Goal: Information Seeking & Learning: Compare options

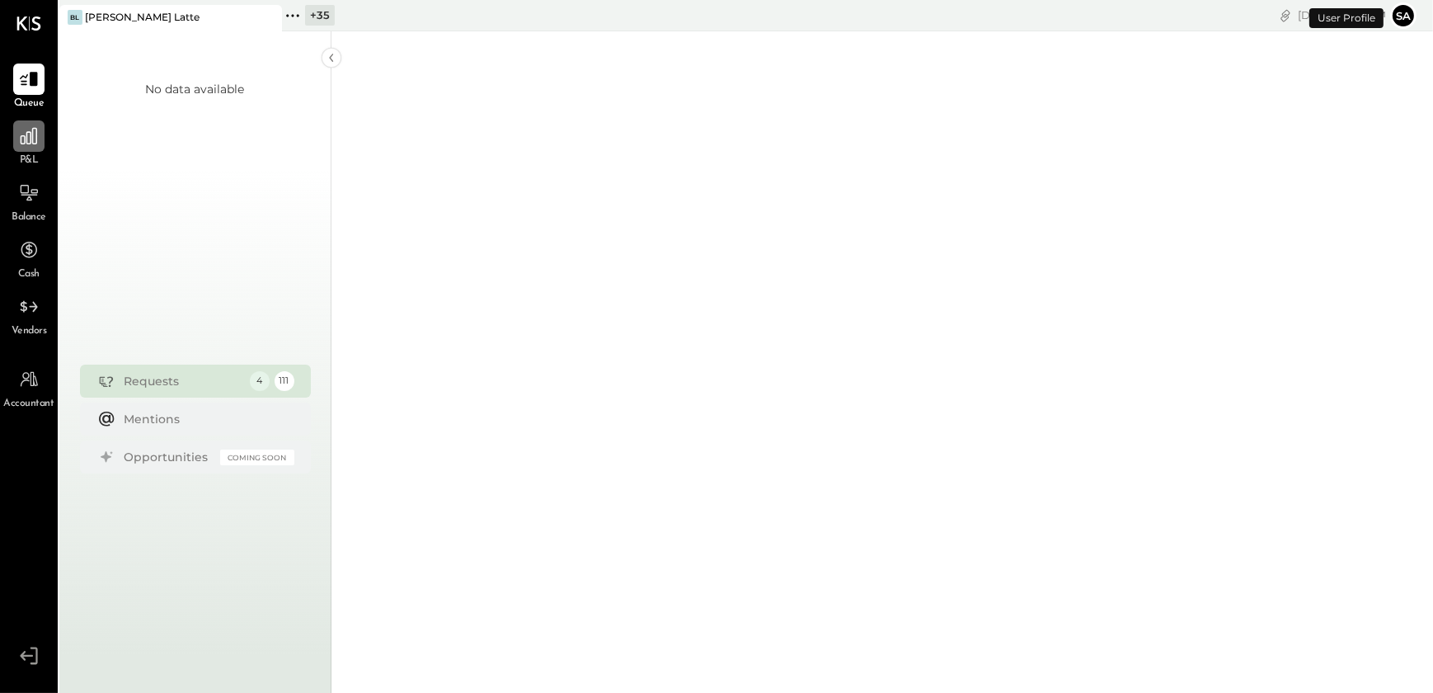
click at [34, 138] on icon at bounding box center [28, 135] width 21 height 21
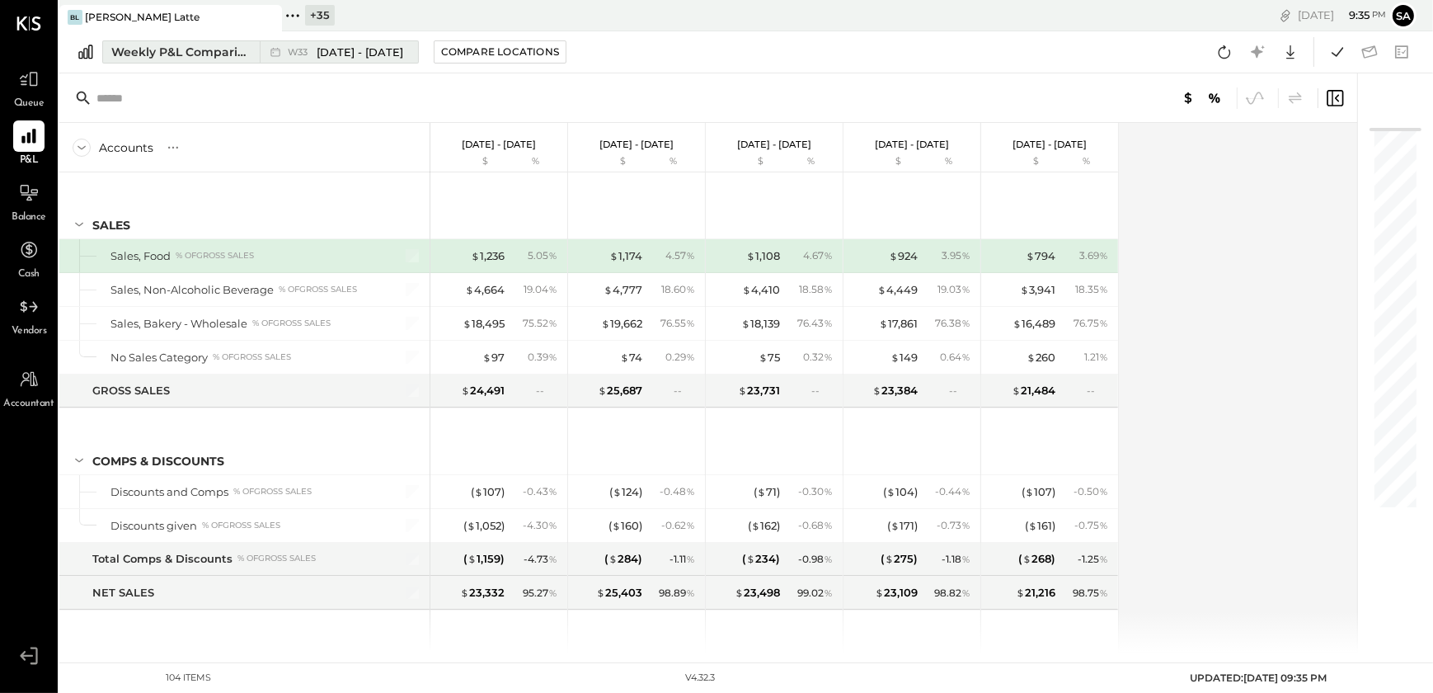
click at [195, 51] on div "Weekly P&L Comparison" at bounding box center [180, 52] width 139 height 16
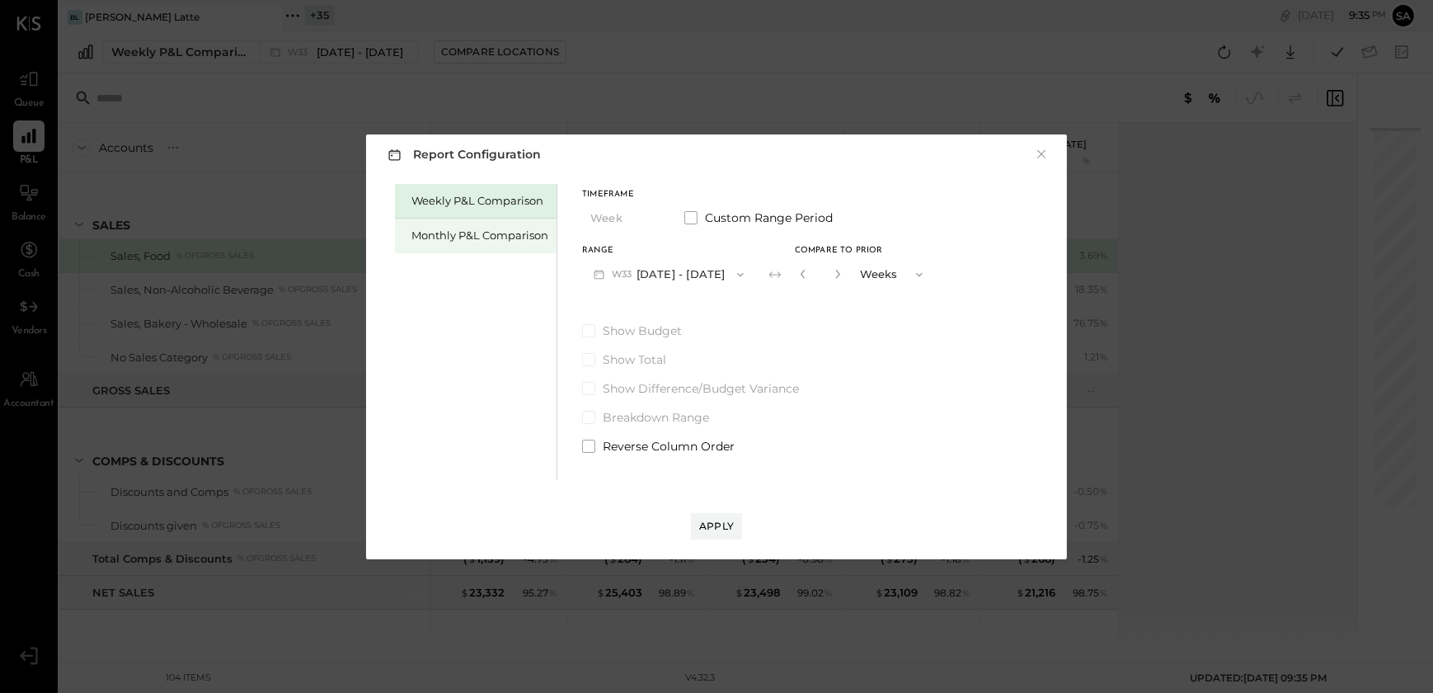
click at [432, 230] on div "Monthly P&L Comparison" at bounding box center [479, 236] width 137 height 16
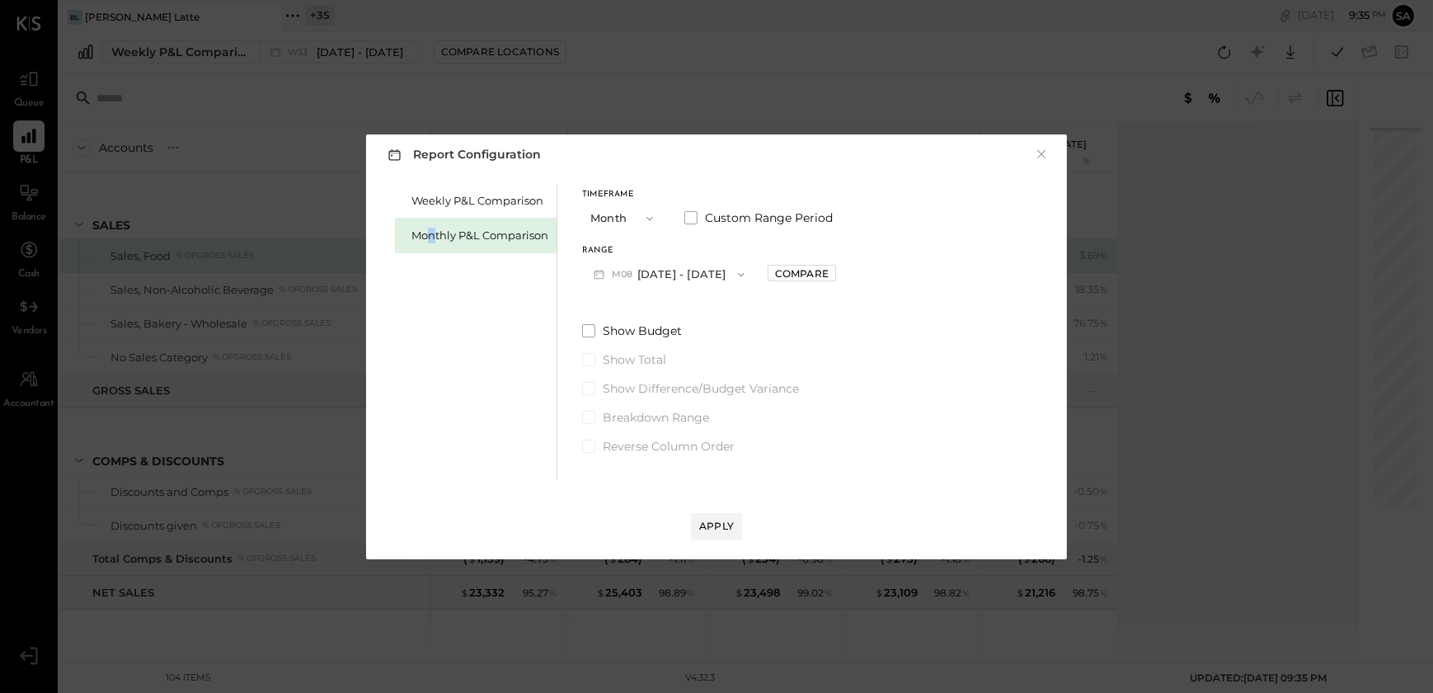
click at [651, 277] on button "M08 [DATE] - [DATE]" at bounding box center [669, 274] width 174 height 31
click at [668, 315] on span "[DATE] - [DATE]" at bounding box center [662, 310] width 78 height 14
click at [775, 278] on div "Compare" at bounding box center [802, 273] width 54 height 14
click at [832, 274] on button "button" at bounding box center [838, 274] width 13 height 18
click at [834, 274] on icon "button" at bounding box center [839, 274] width 10 height 10
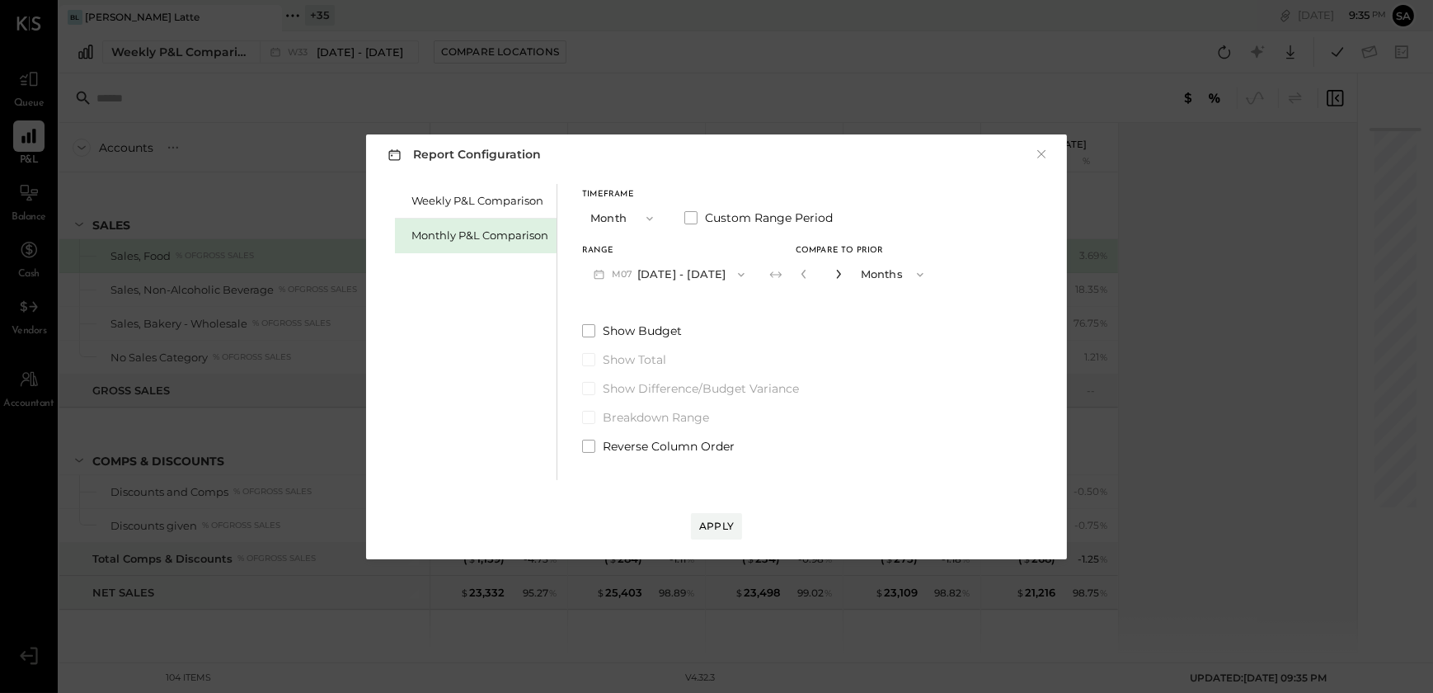
click at [834, 274] on icon "button" at bounding box center [839, 274] width 10 height 10
click at [801, 273] on icon "button" at bounding box center [803, 274] width 4 height 9
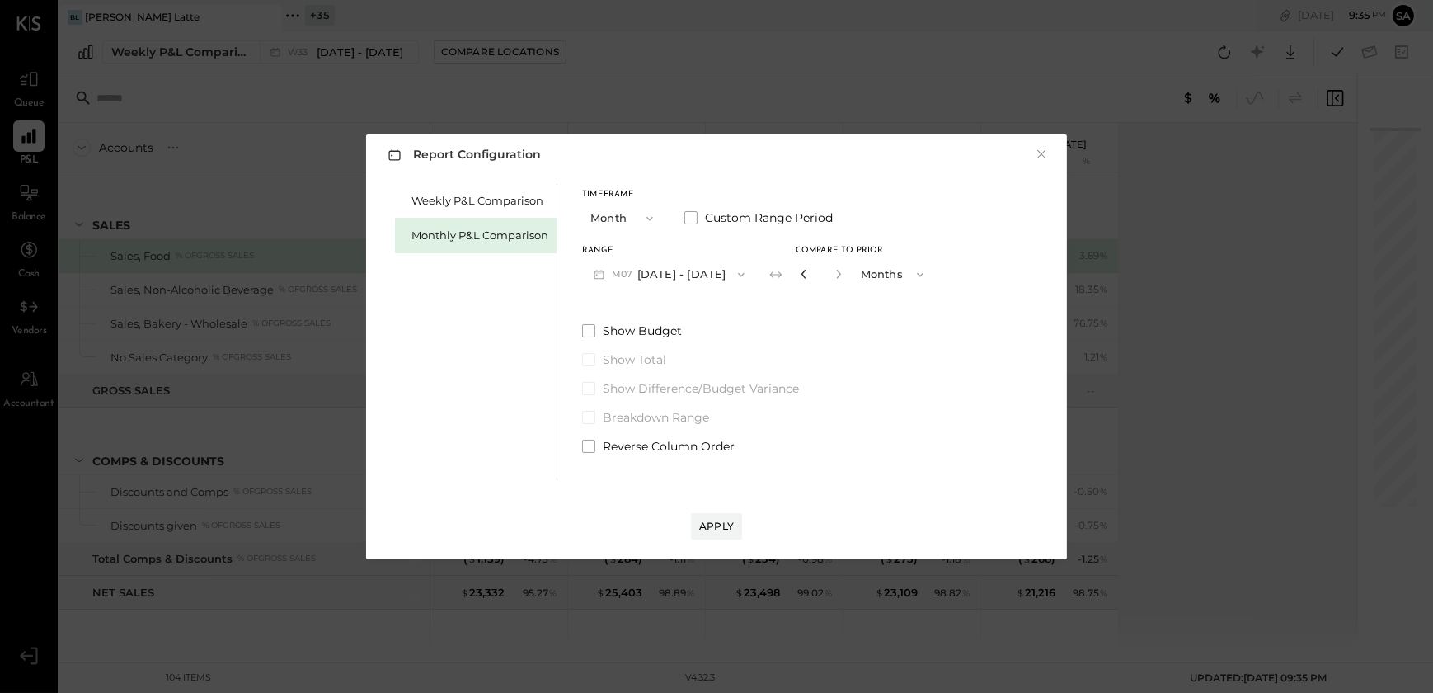
click at [801, 273] on icon "button" at bounding box center [803, 274] width 4 height 9
click at [799, 275] on icon "button" at bounding box center [804, 274] width 10 height 10
type input "*"
click at [799, 275] on icon "button" at bounding box center [804, 274] width 10 height 10
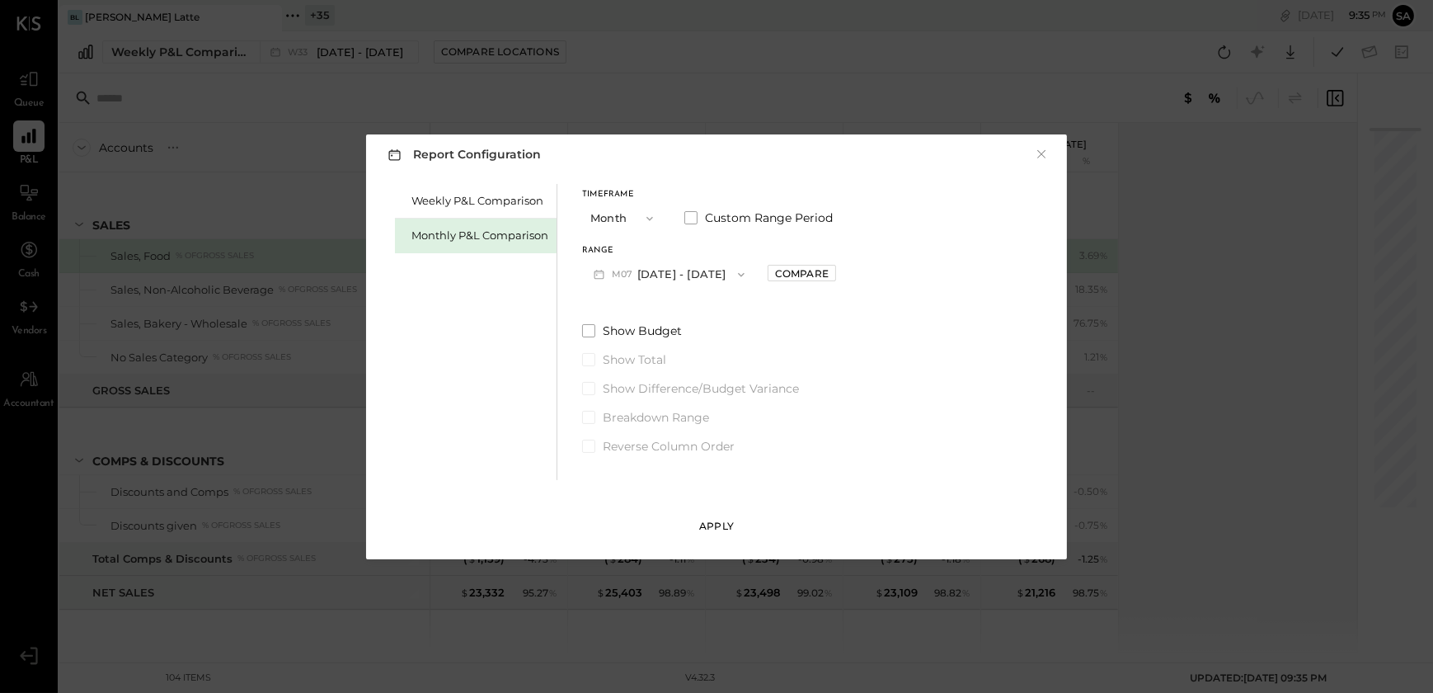
click at [721, 520] on div "Apply" at bounding box center [716, 526] width 35 height 14
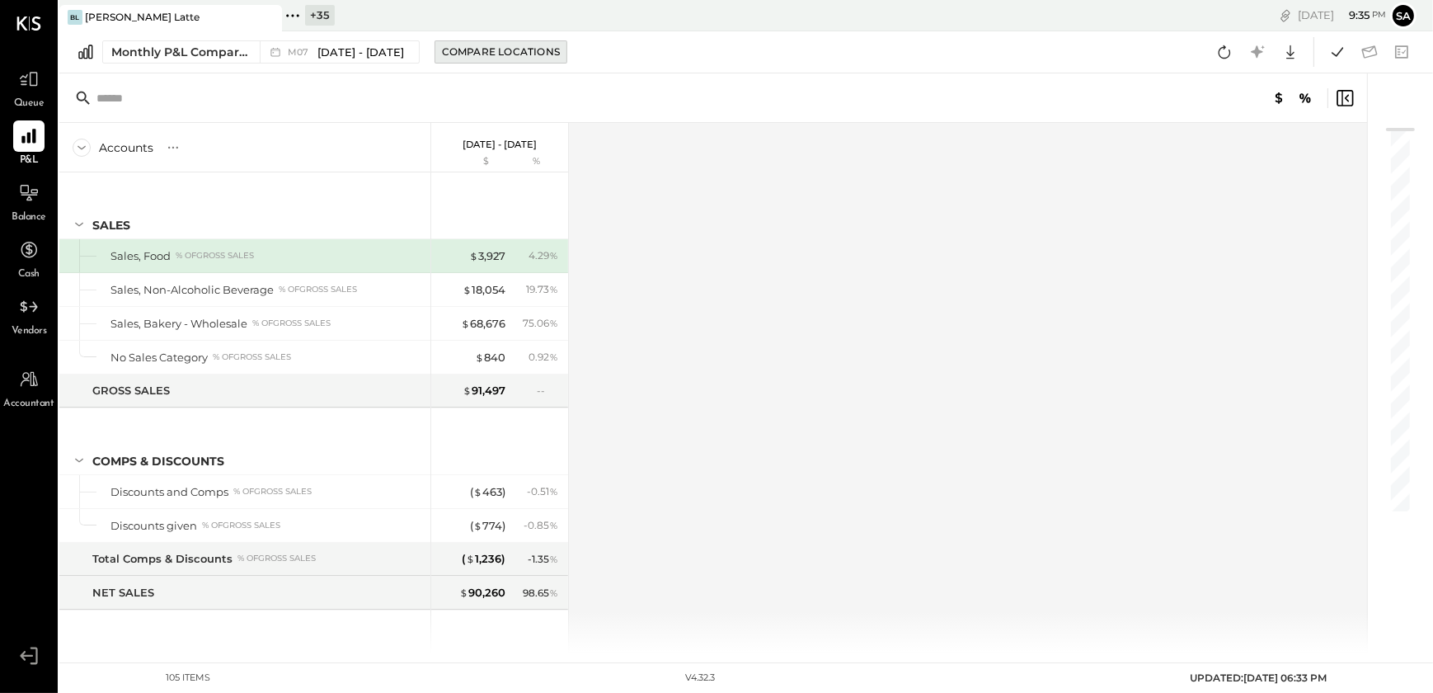
click at [468, 53] on div "Compare Locations" at bounding box center [501, 52] width 118 height 14
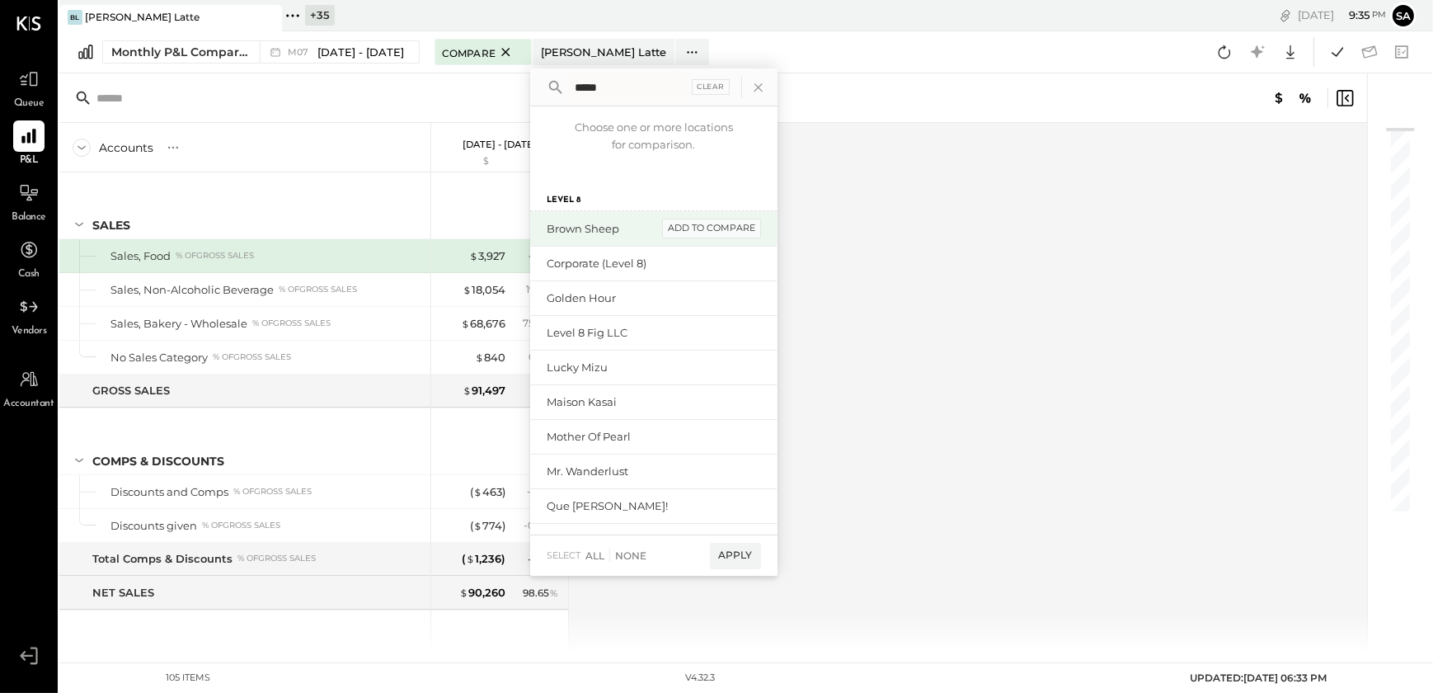
type input "*****"
click at [712, 227] on div "add to compare" at bounding box center [711, 228] width 99 height 20
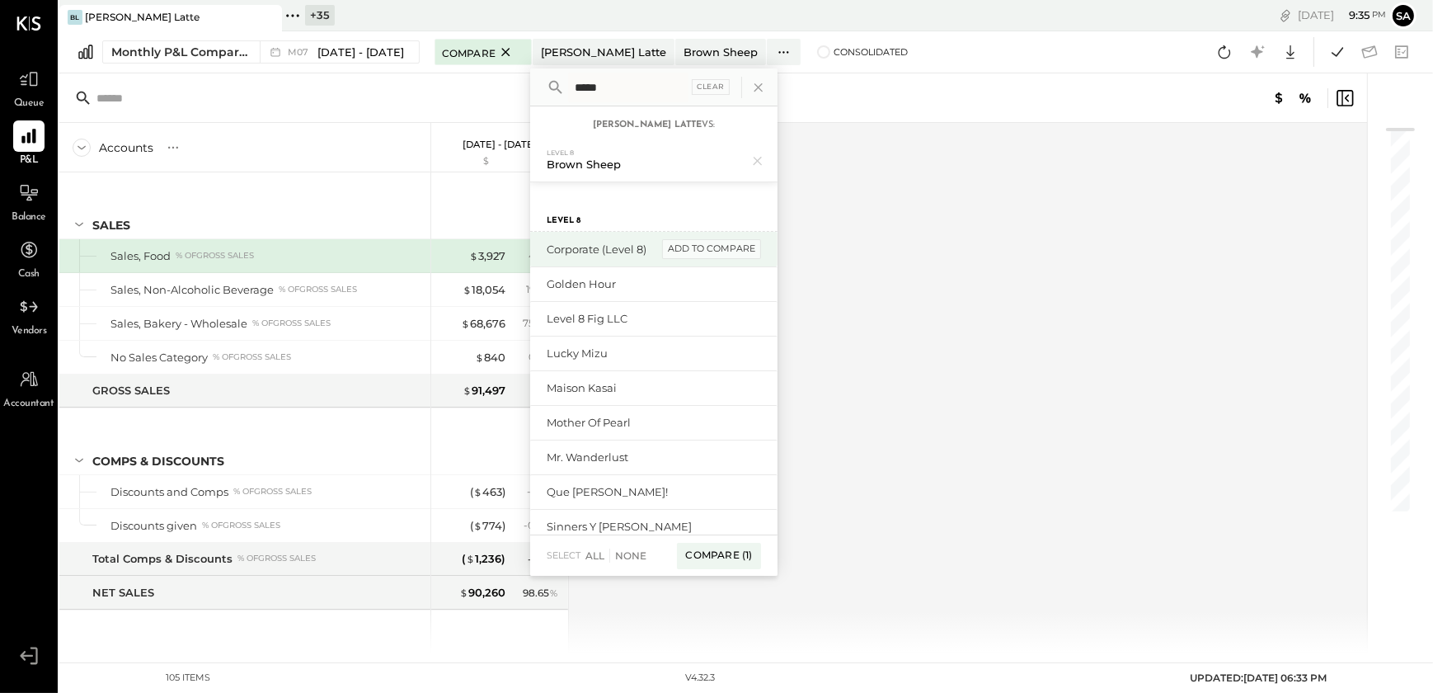
click at [701, 250] on div "add to compare" at bounding box center [711, 249] width 99 height 20
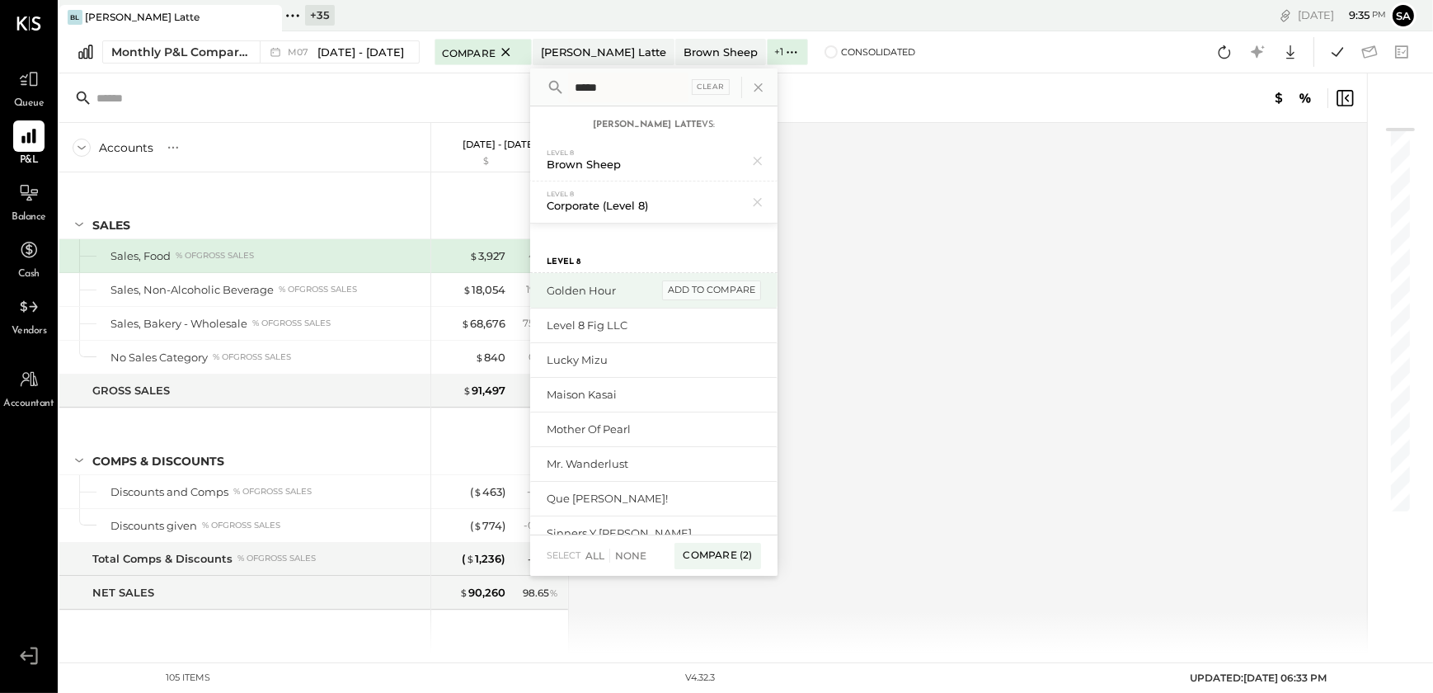
click at [707, 286] on div "add to compare" at bounding box center [711, 290] width 99 height 20
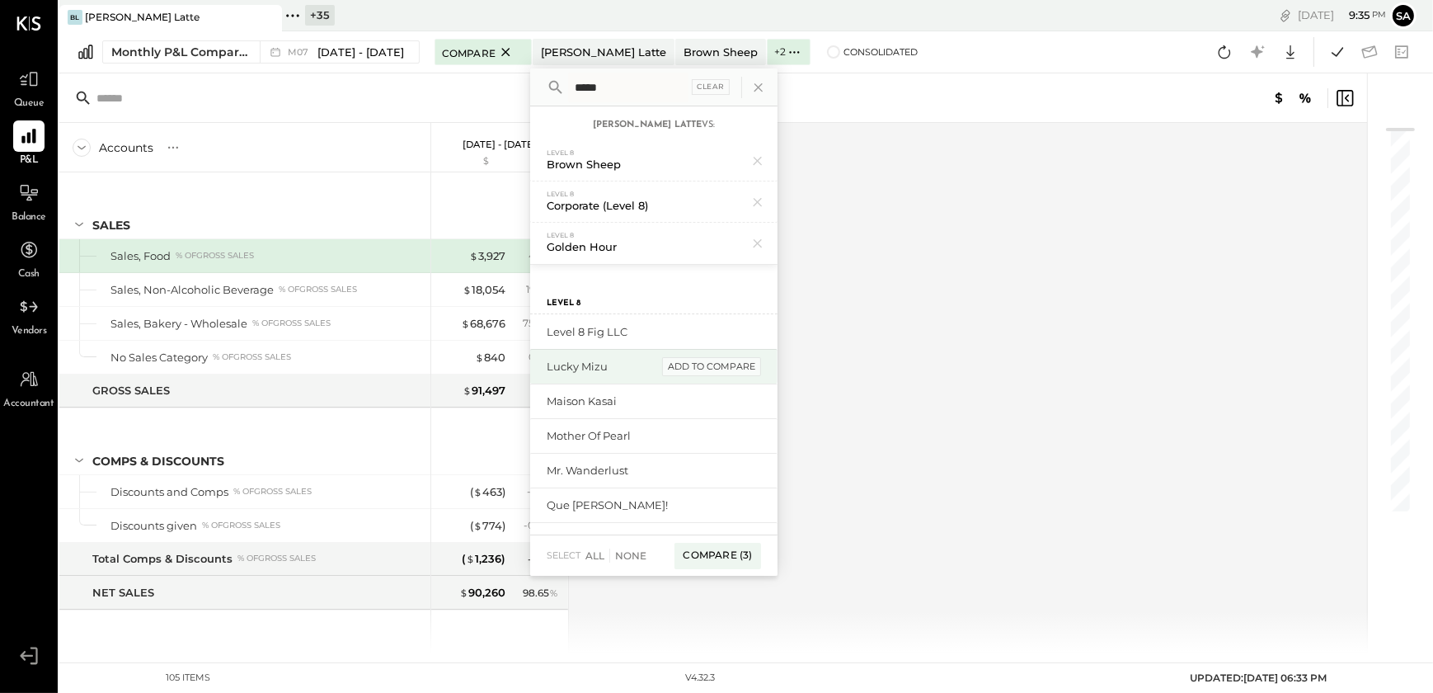
click at [699, 369] on div "add to compare" at bounding box center [711, 367] width 99 height 20
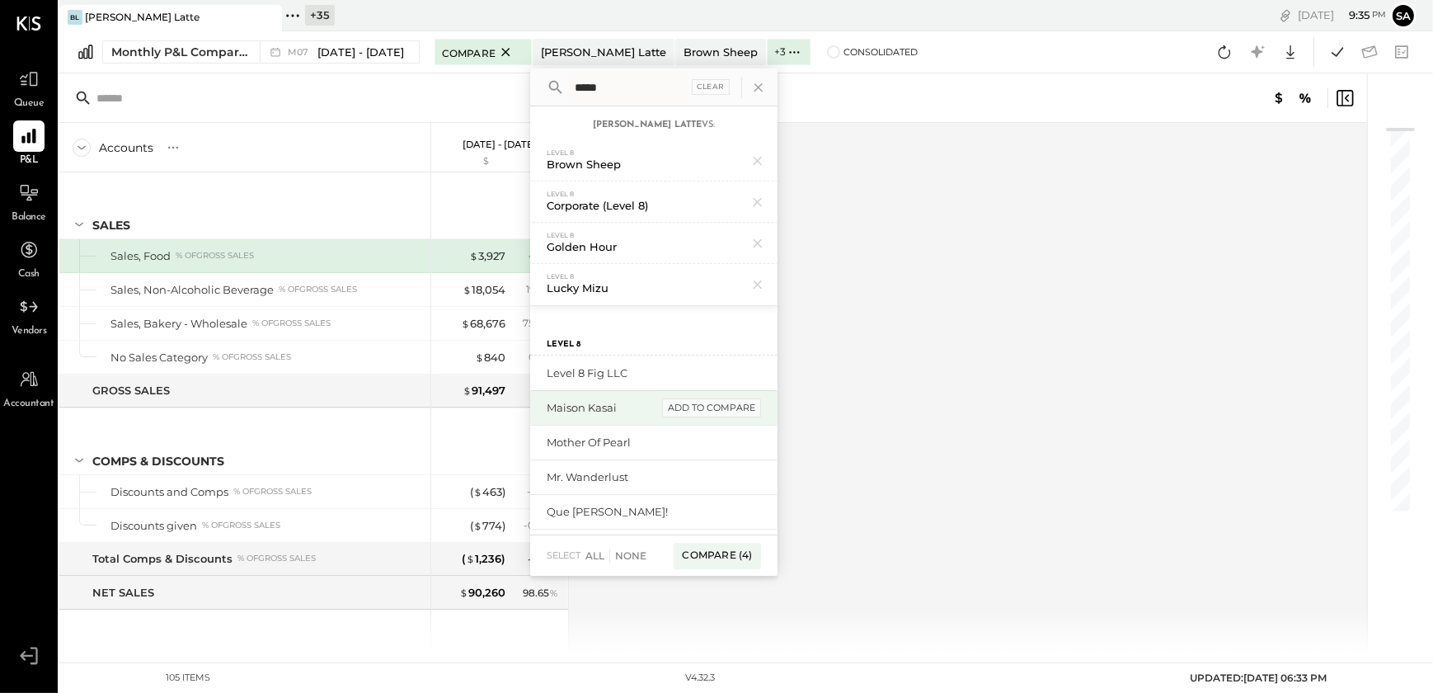
click at [688, 406] on div "add to compare" at bounding box center [711, 408] width 99 height 20
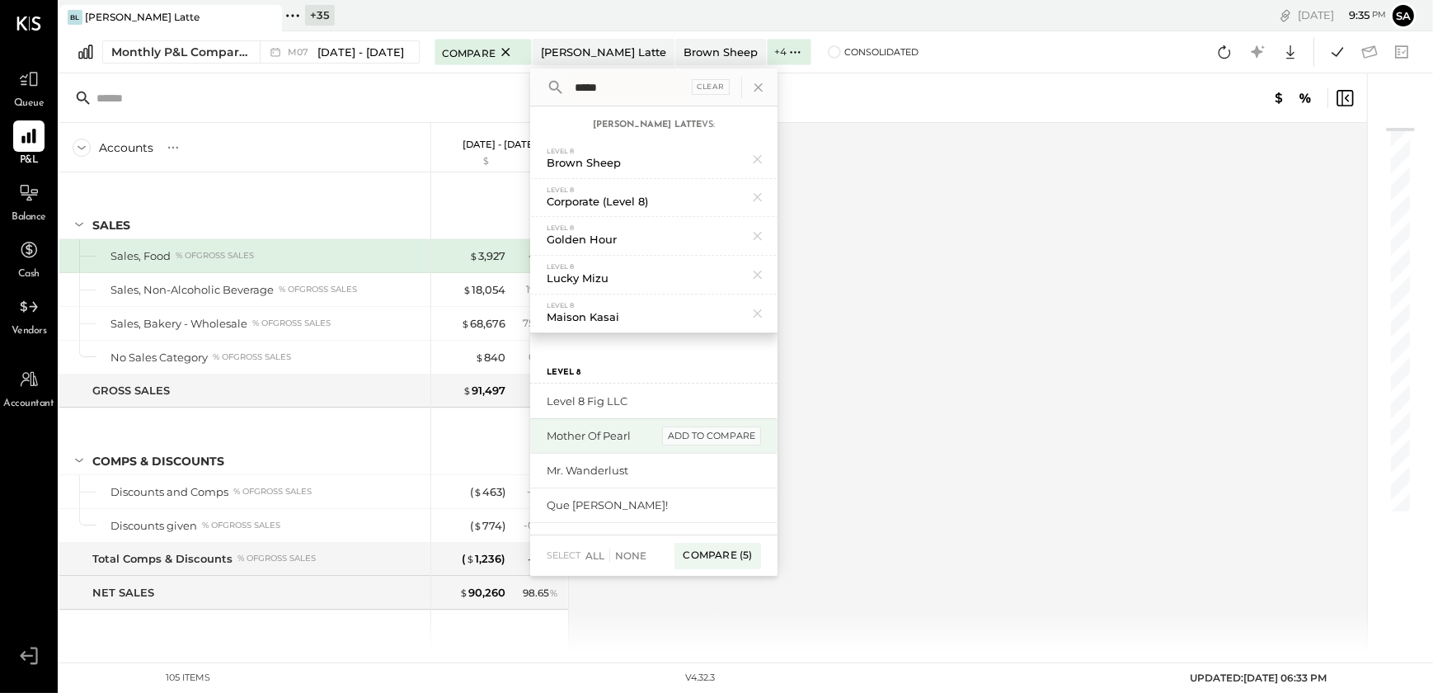
click at [692, 437] on div "add to compare" at bounding box center [711, 436] width 99 height 20
click at [693, 432] on div "add to compare" at bounding box center [711, 436] width 99 height 20
click at [699, 429] on div "add to compare" at bounding box center [711, 436] width 99 height 20
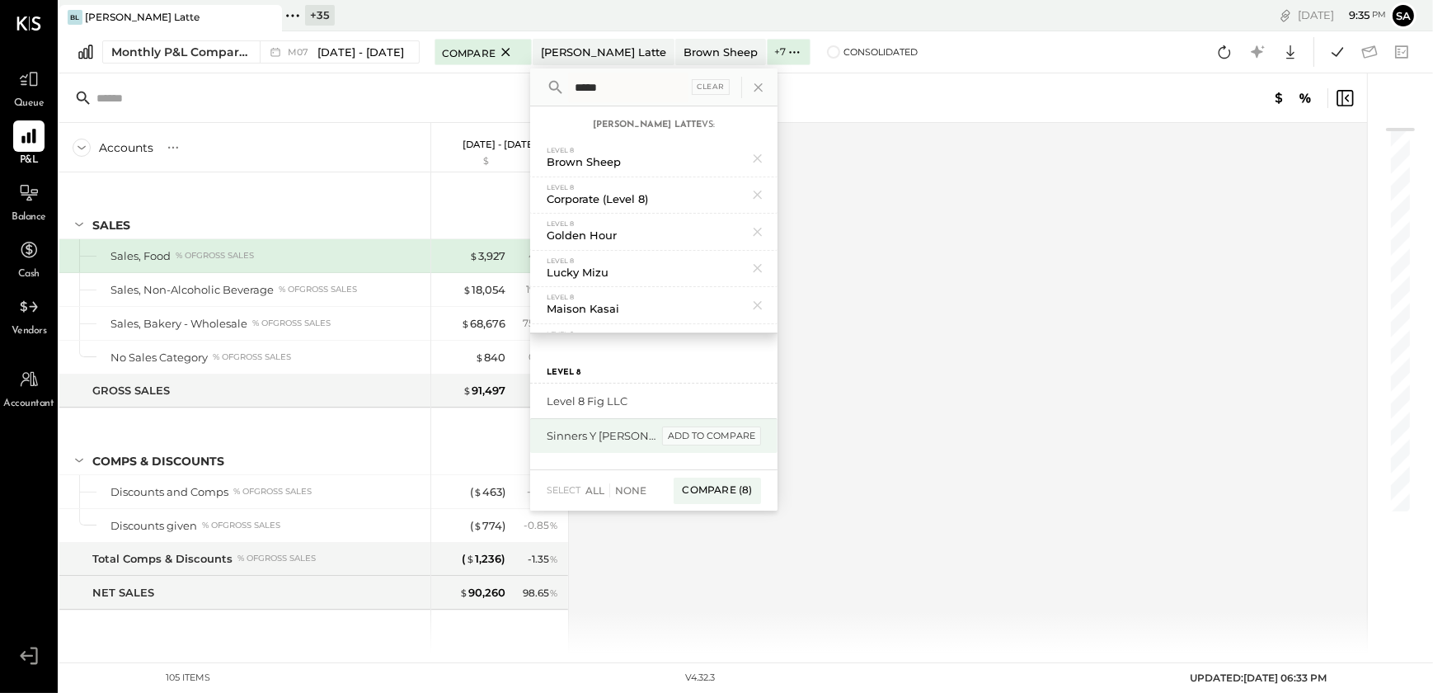
click at [700, 430] on div "add to compare" at bounding box center [711, 436] width 99 height 20
click at [705, 452] on div "Compare (9)" at bounding box center [717, 456] width 86 height 26
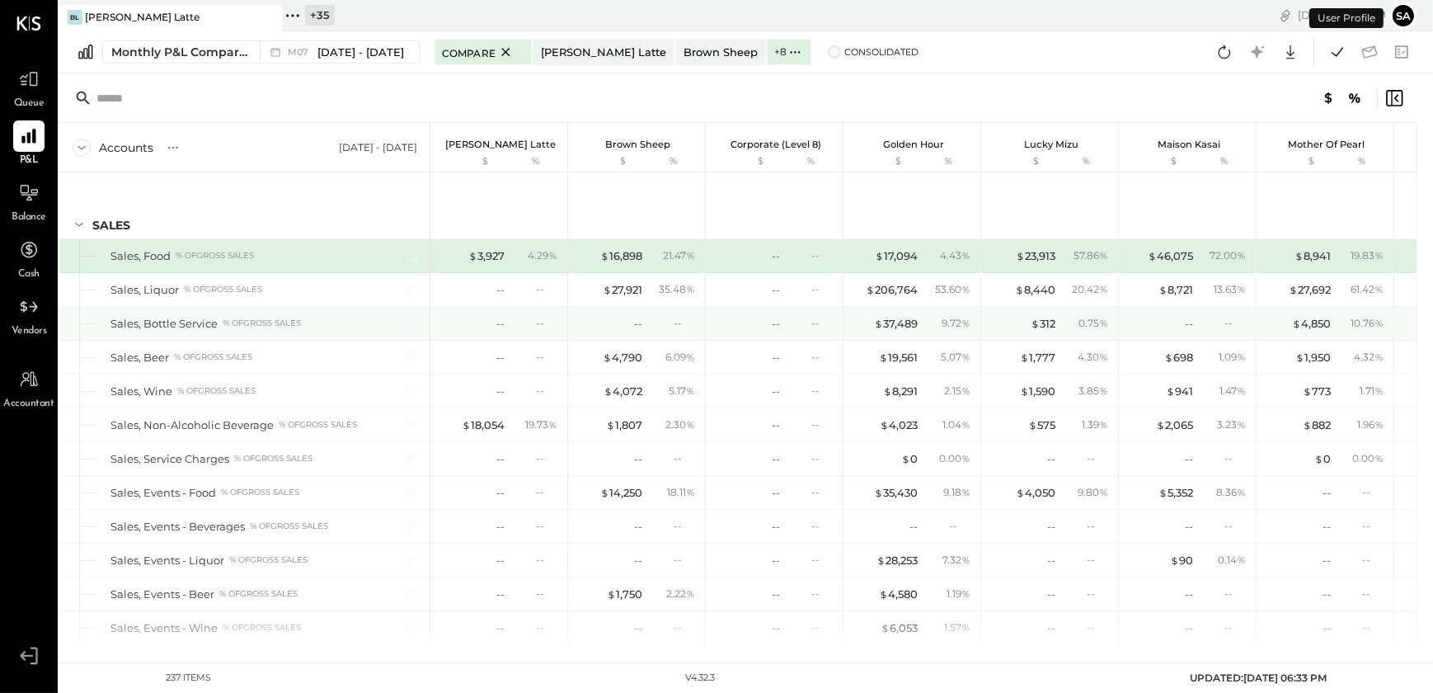
click at [828, 53] on span at bounding box center [834, 51] width 13 height 13
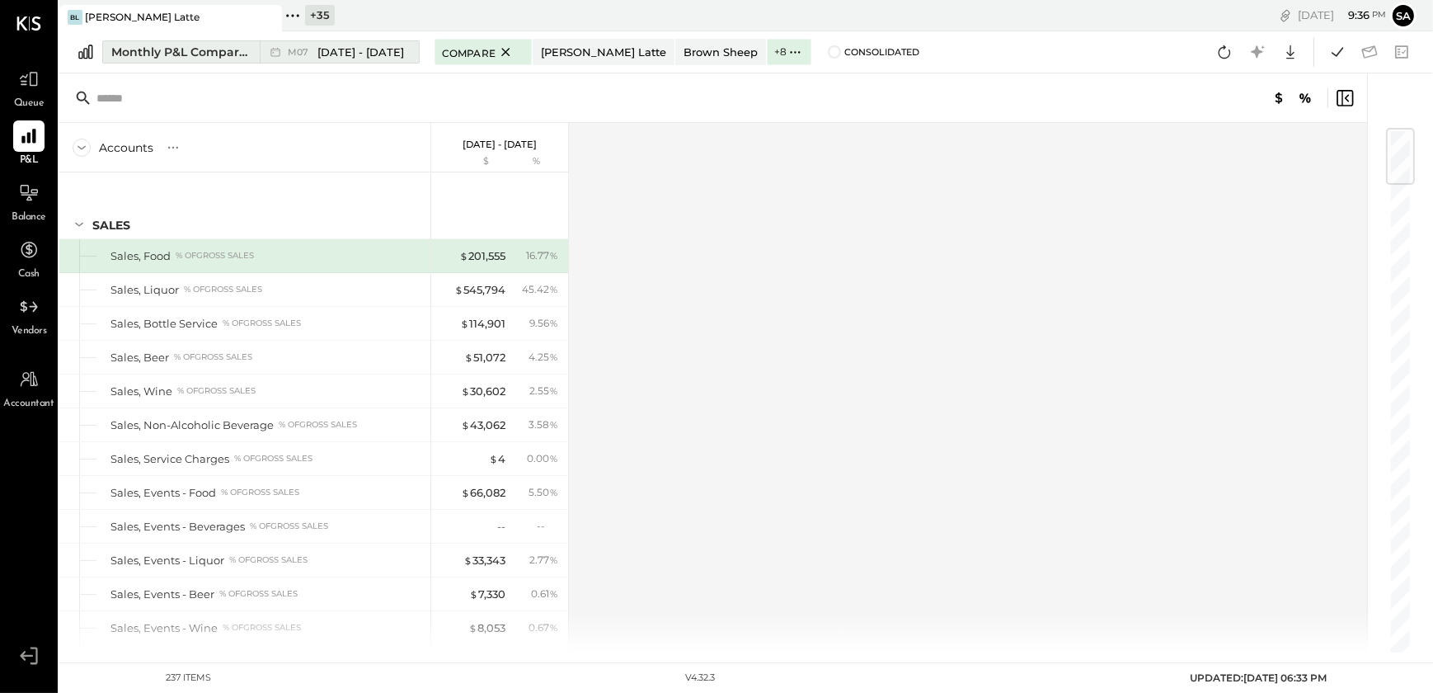
click at [190, 50] on div "Monthly P&L Comparison" at bounding box center [180, 52] width 139 height 16
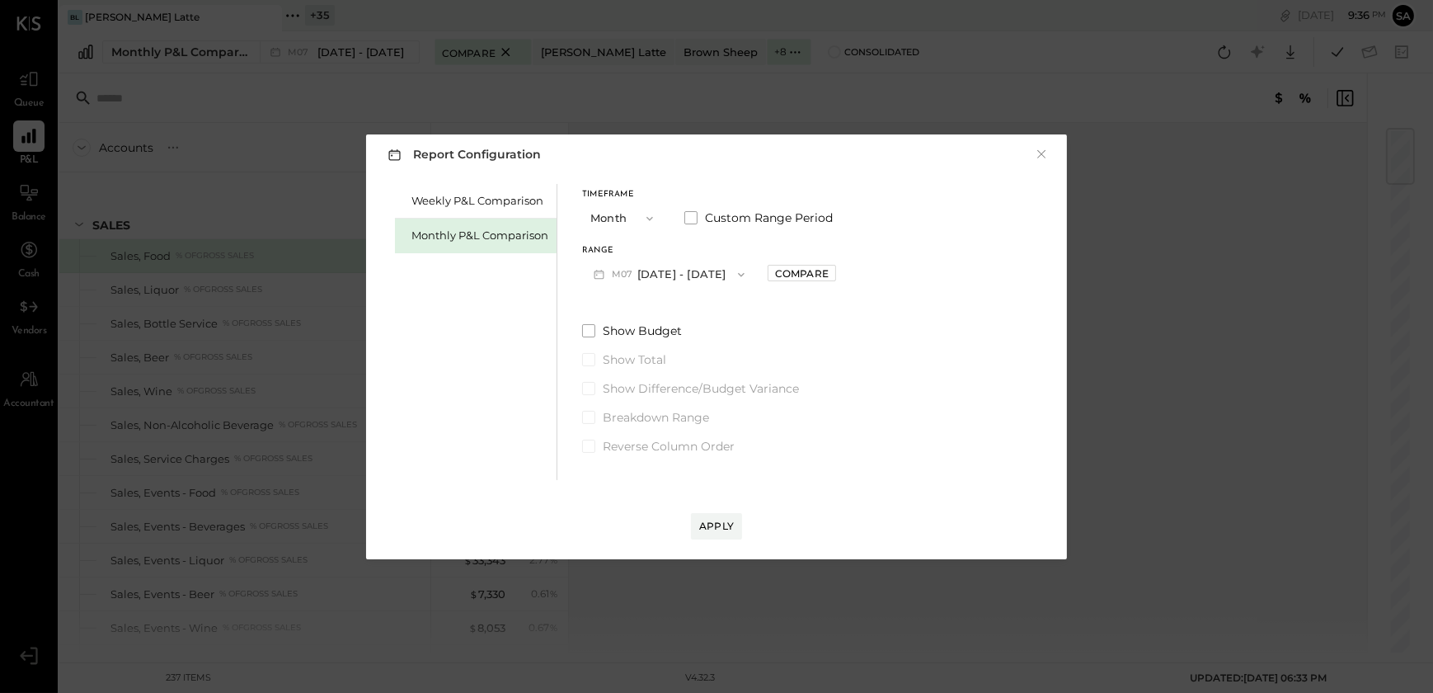
click at [775, 271] on div "Compare" at bounding box center [802, 273] width 54 height 14
click at [834, 275] on icon "button" at bounding box center [839, 274] width 10 height 10
type input "*"
click at [716, 519] on div "Apply" at bounding box center [716, 526] width 35 height 14
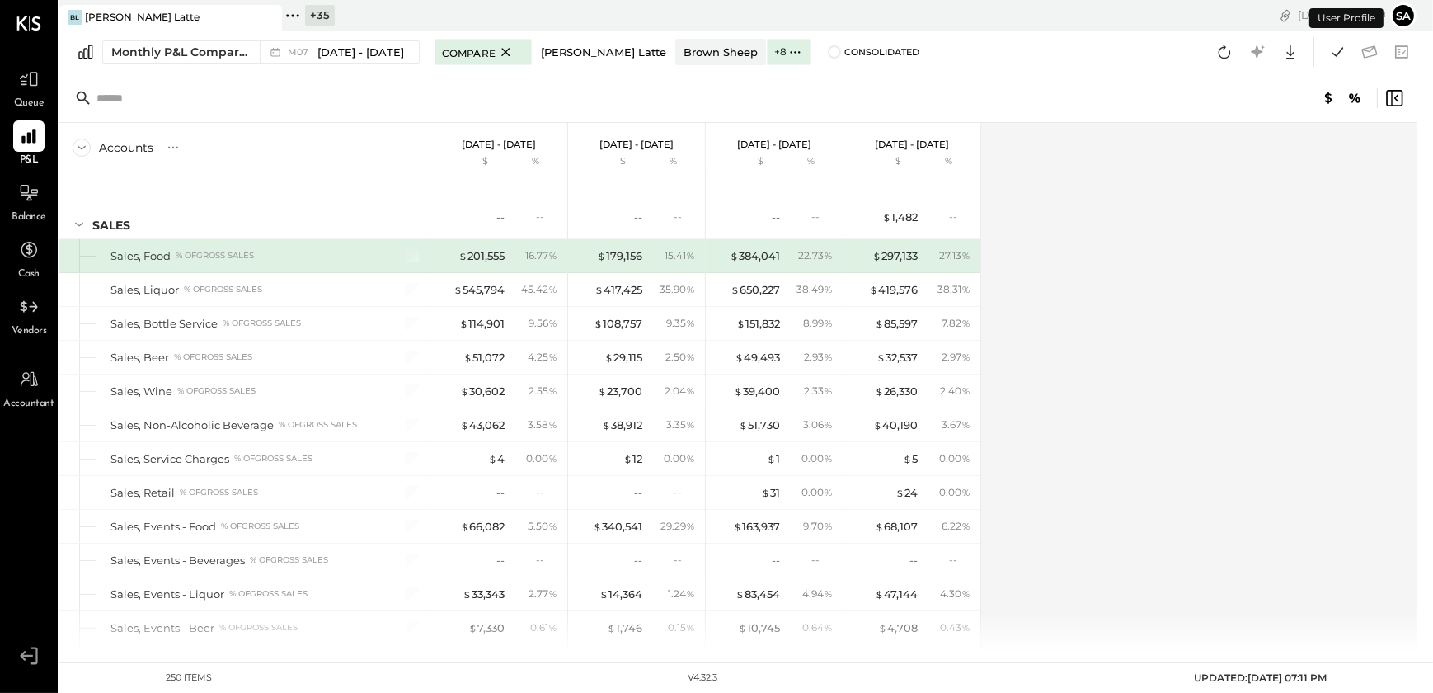
click at [585, 53] on div "[PERSON_NAME] Latte" at bounding box center [603, 53] width 125 height 16
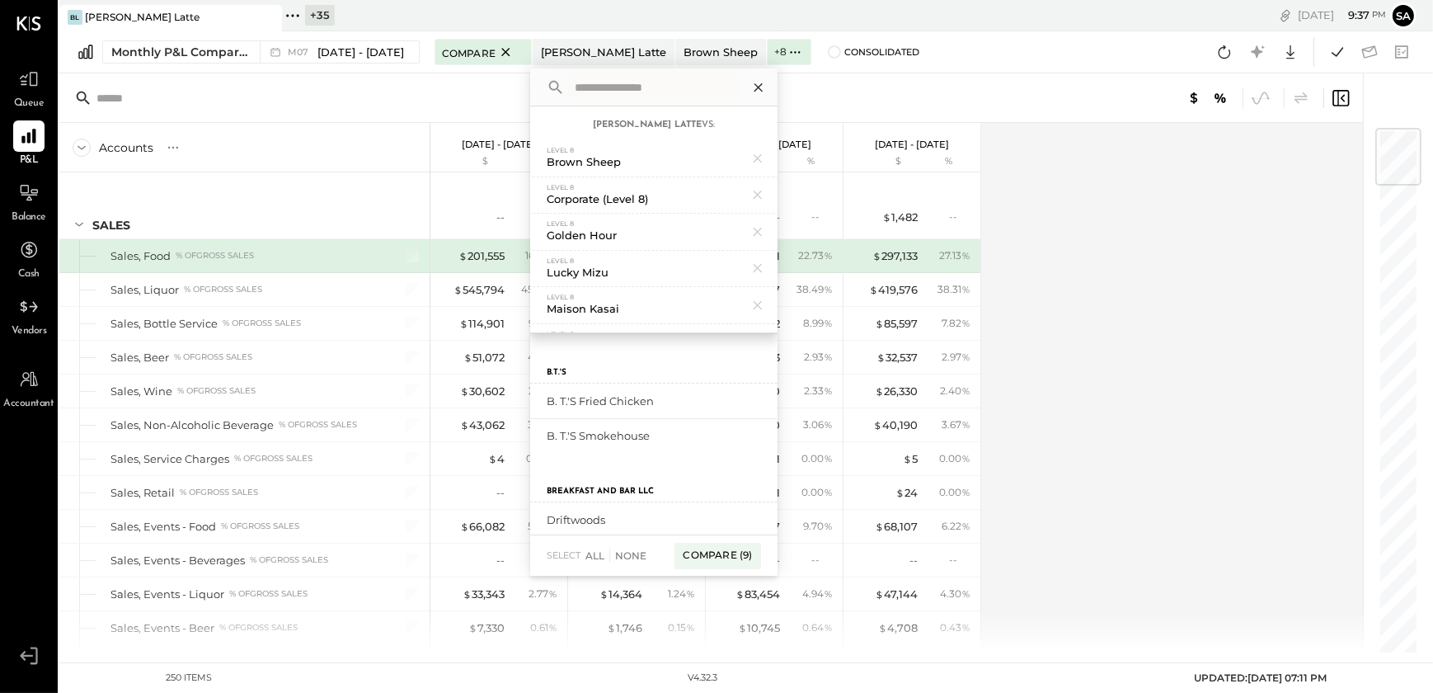
click at [748, 82] on icon at bounding box center [758, 87] width 21 height 21
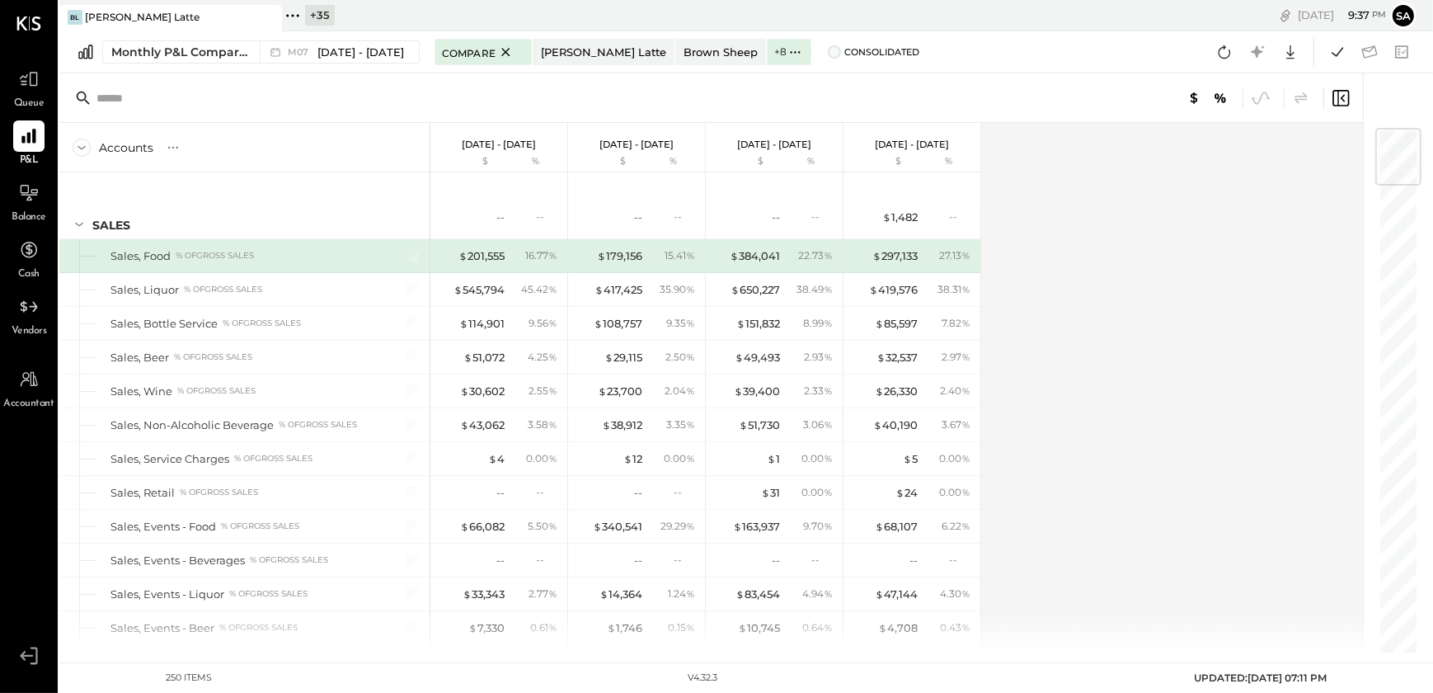
click at [828, 51] on span at bounding box center [834, 51] width 13 height 13
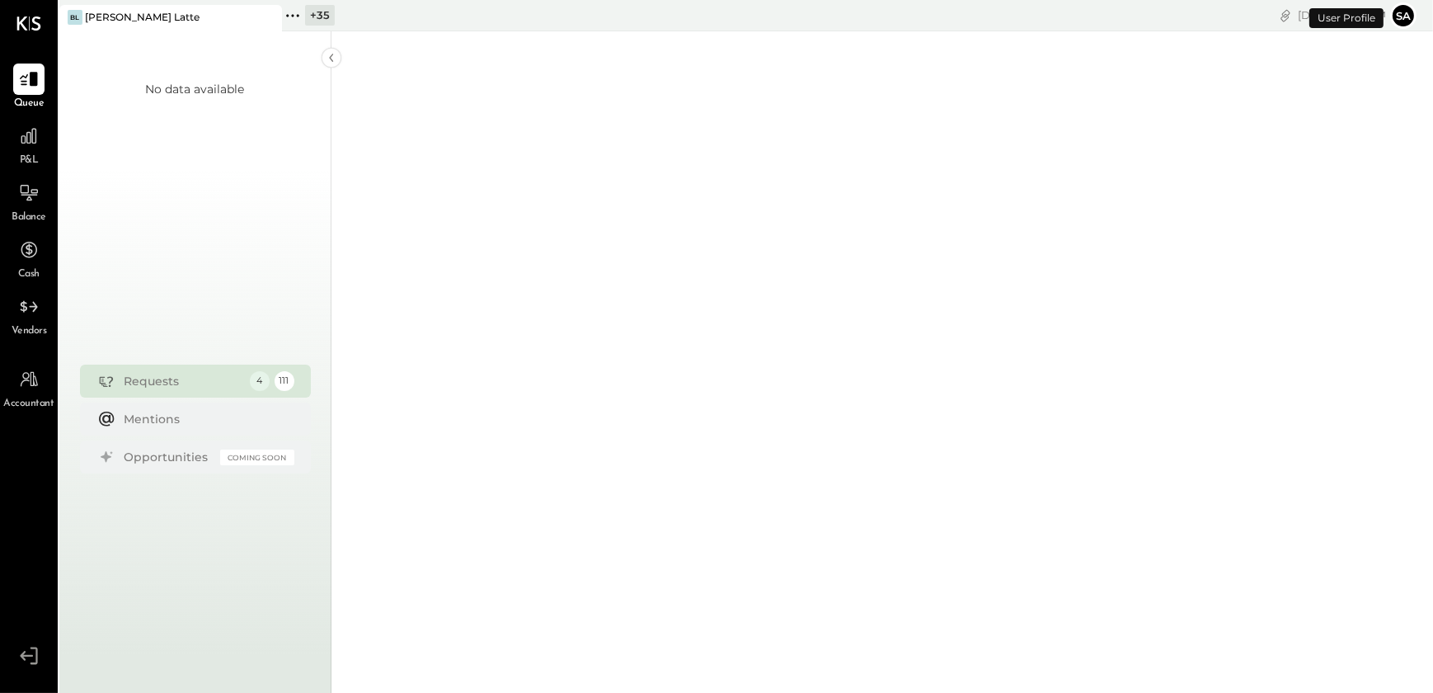
click at [308, 16] on div "+ 35" at bounding box center [320, 15] width 30 height 21
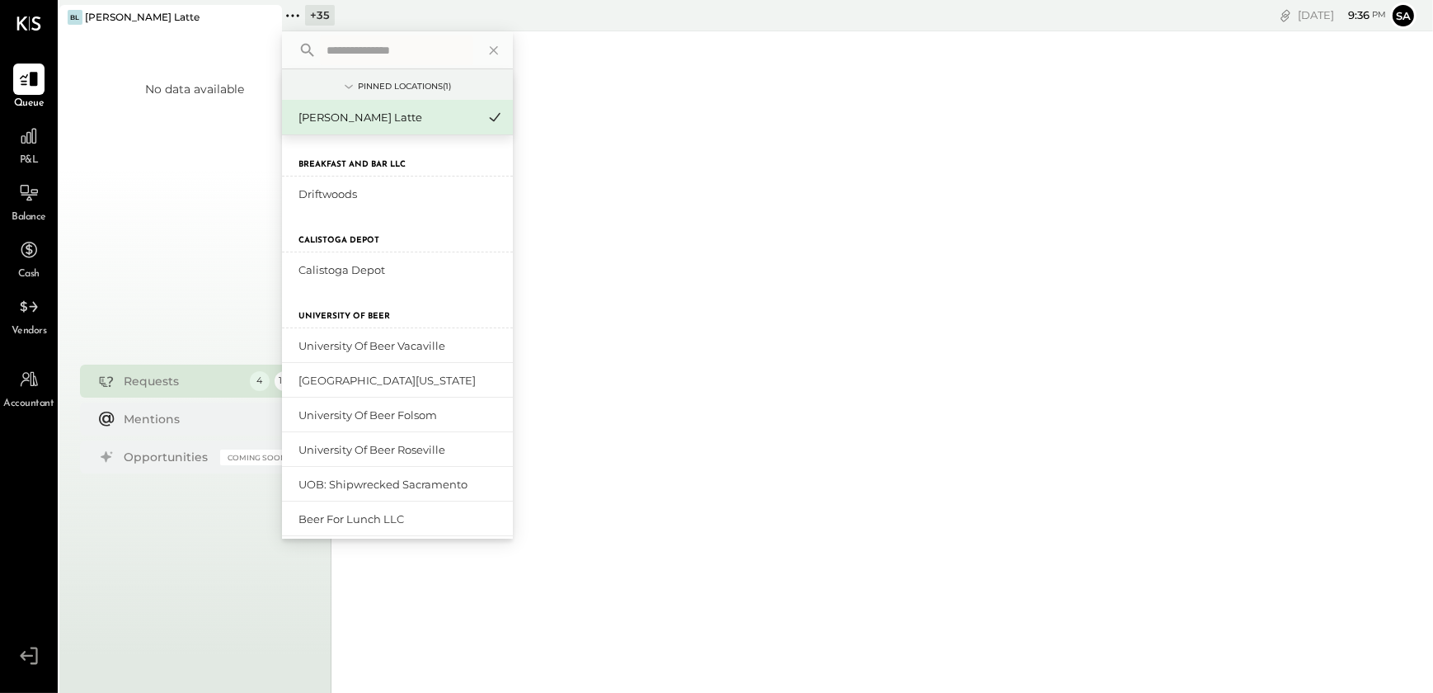
click at [387, 55] on input "text" at bounding box center [396, 50] width 153 height 30
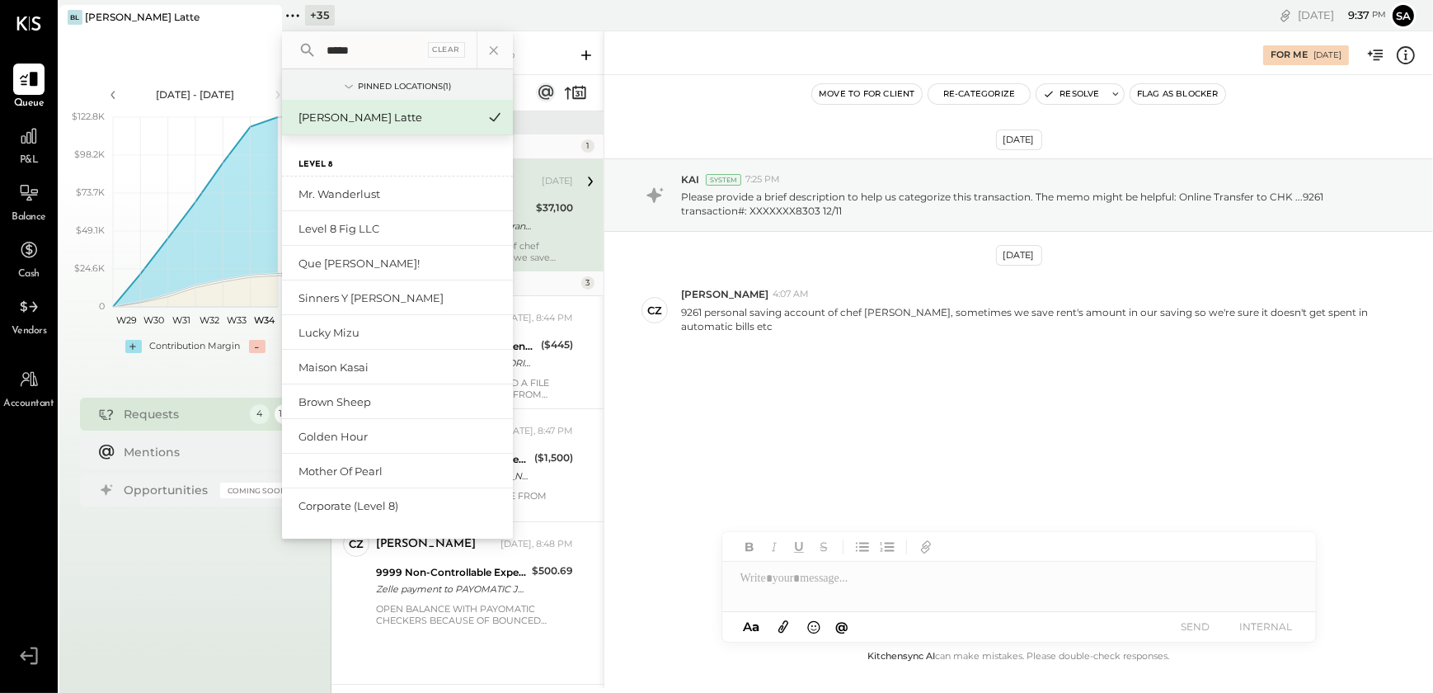
type input "*****"
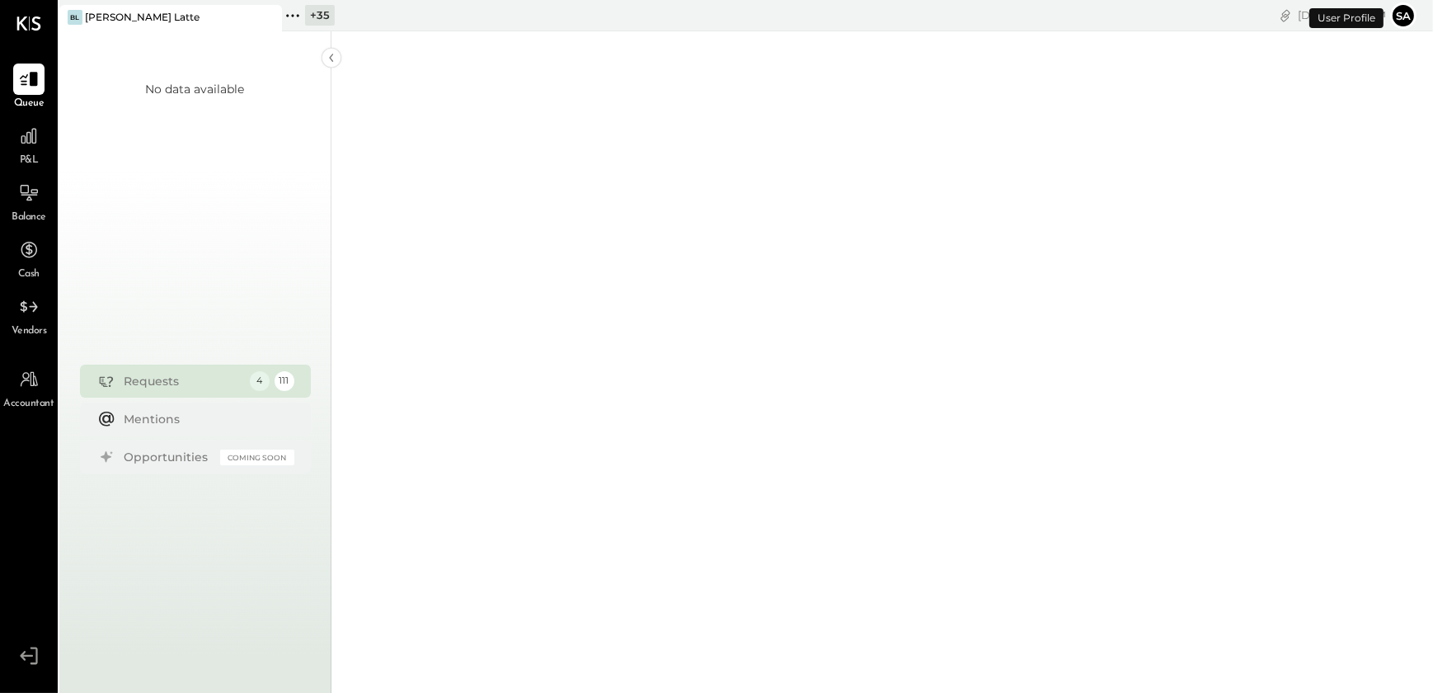
click at [317, 18] on div "+ 35" at bounding box center [320, 15] width 30 height 21
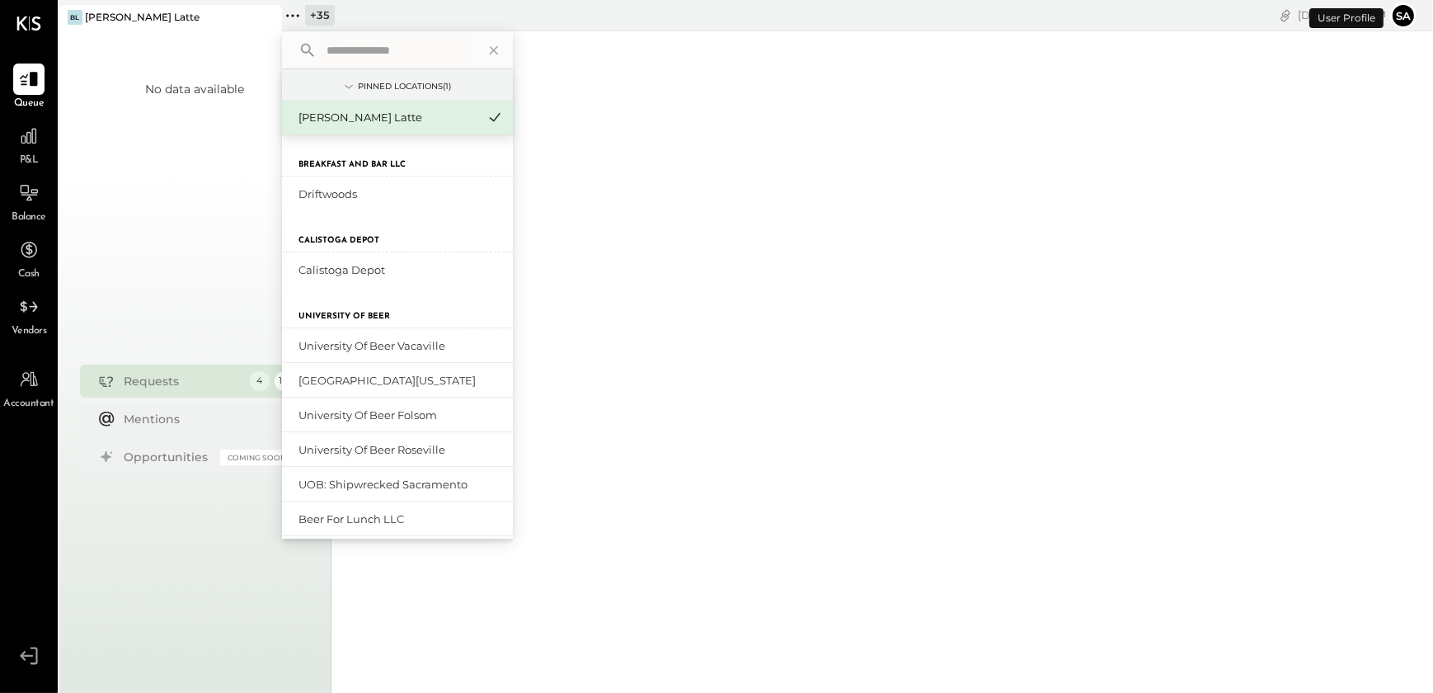
click at [416, 49] on input "text" at bounding box center [396, 50] width 153 height 30
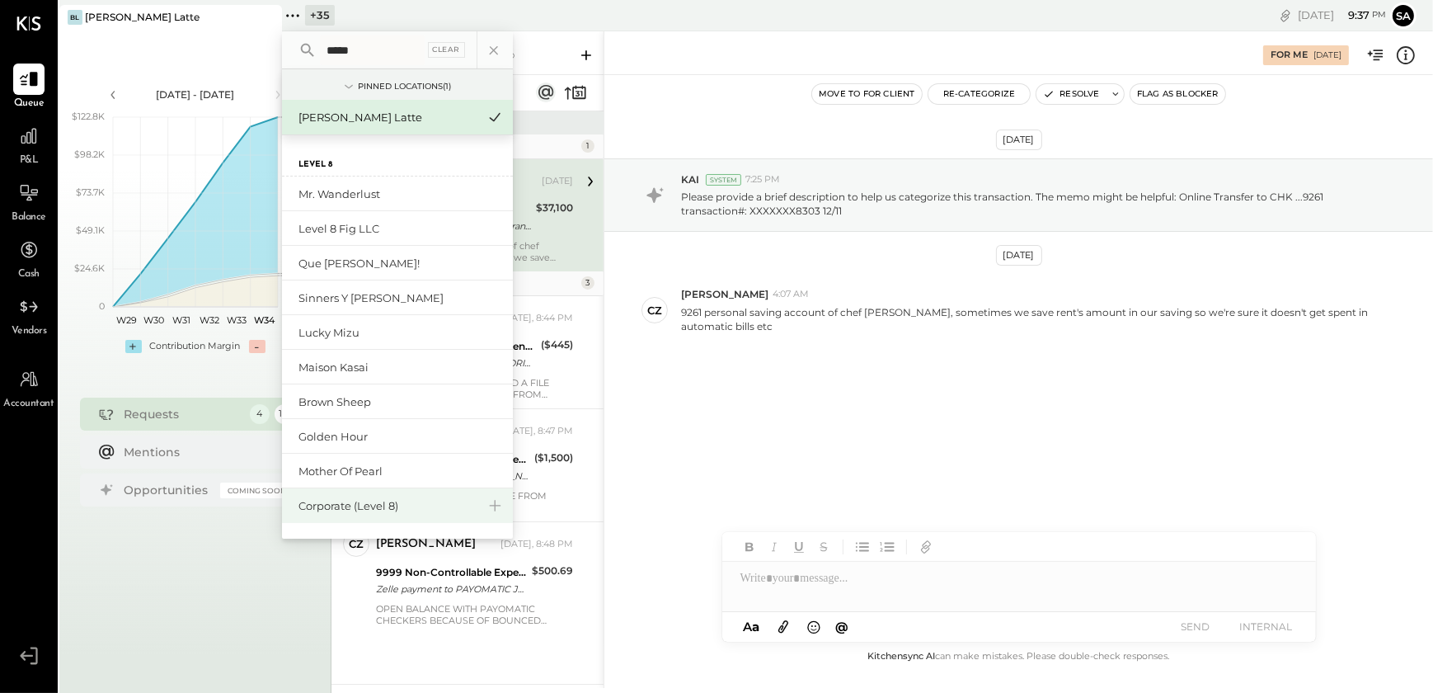
type input "*****"
click at [354, 519] on div "Corporate (Level 8)" at bounding box center [397, 505] width 231 height 35
click at [338, 500] on div "Corporate (Level 8)" at bounding box center [387, 506] width 178 height 16
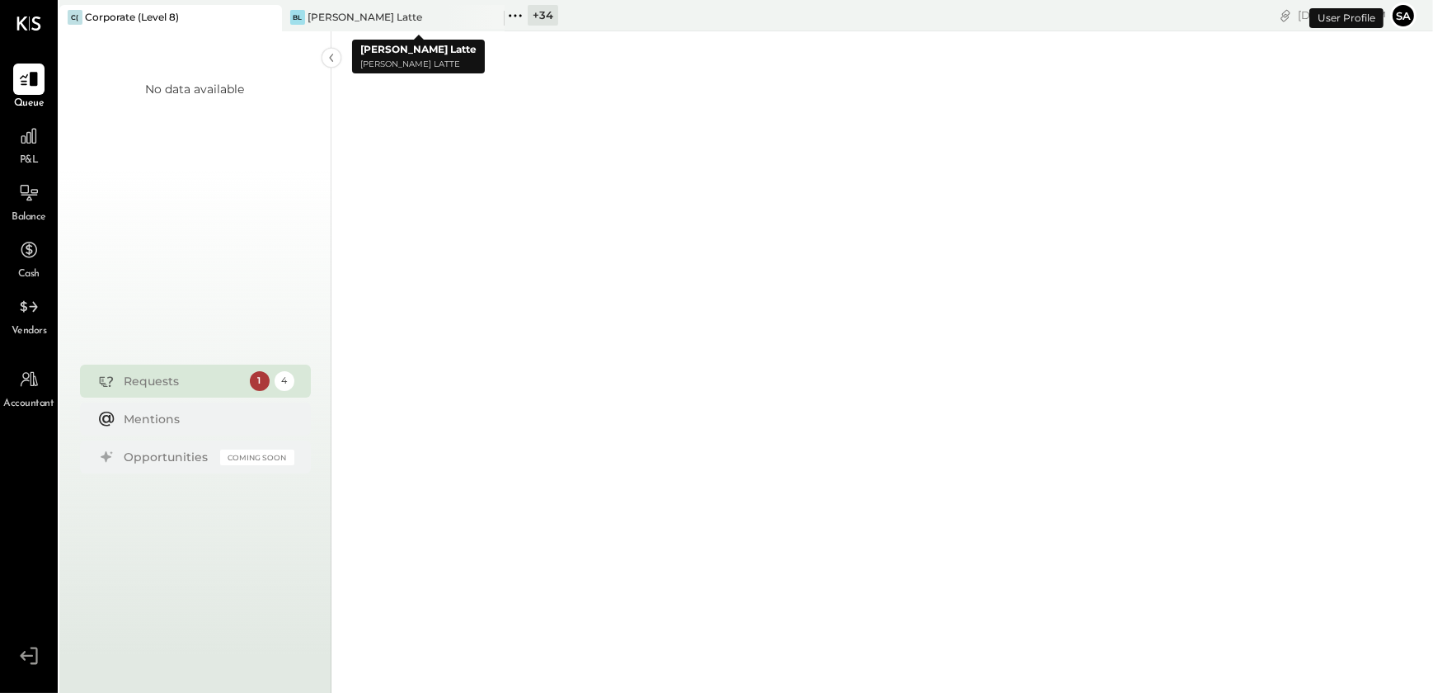
click at [495, 18] on icon at bounding box center [490, 17] width 21 height 20
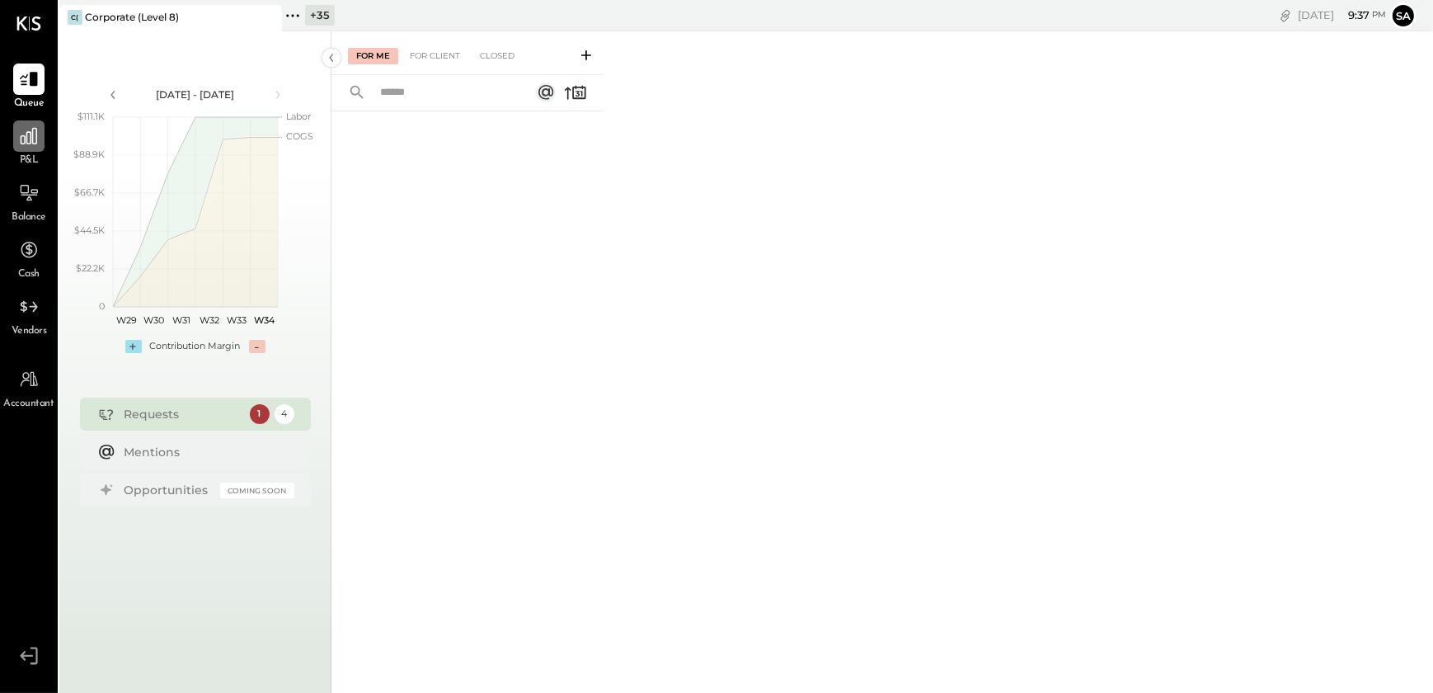
click at [26, 148] on div at bounding box center [28, 135] width 31 height 31
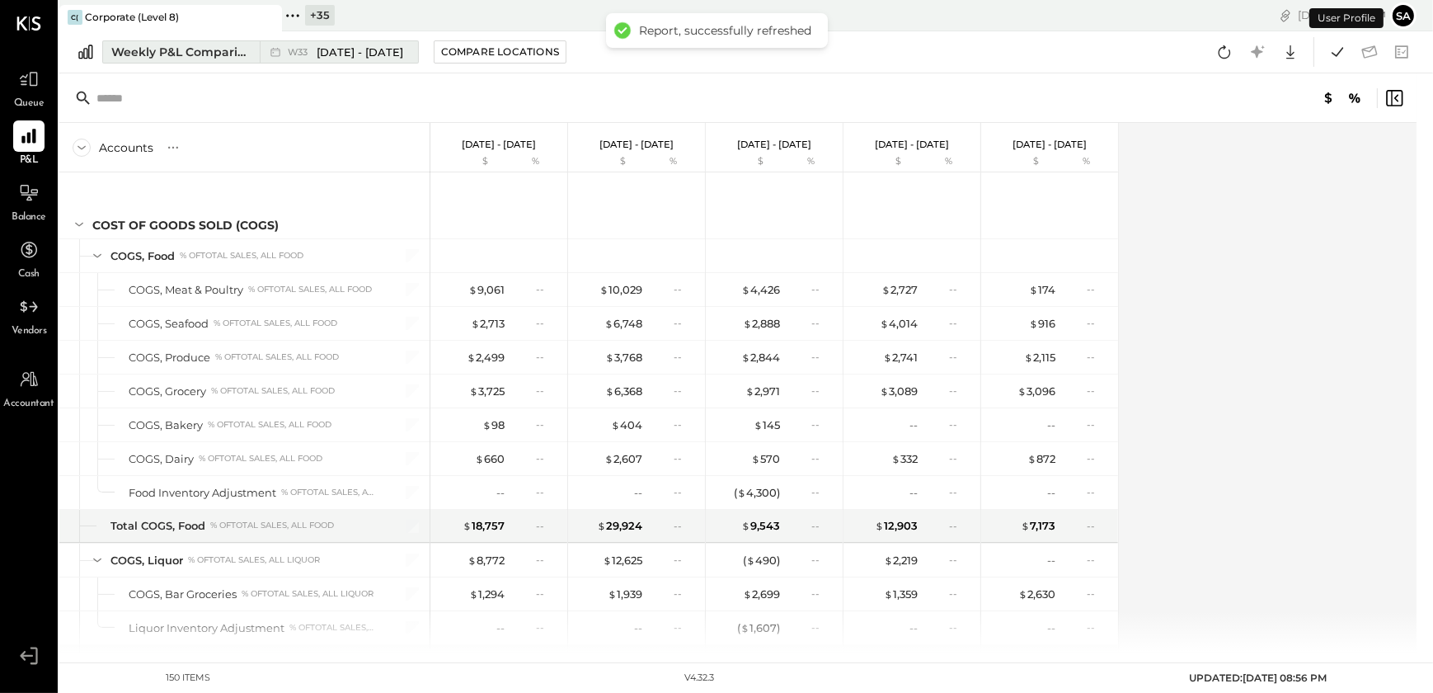
click at [165, 46] on div "Weekly P&L Comparison" at bounding box center [180, 52] width 139 height 16
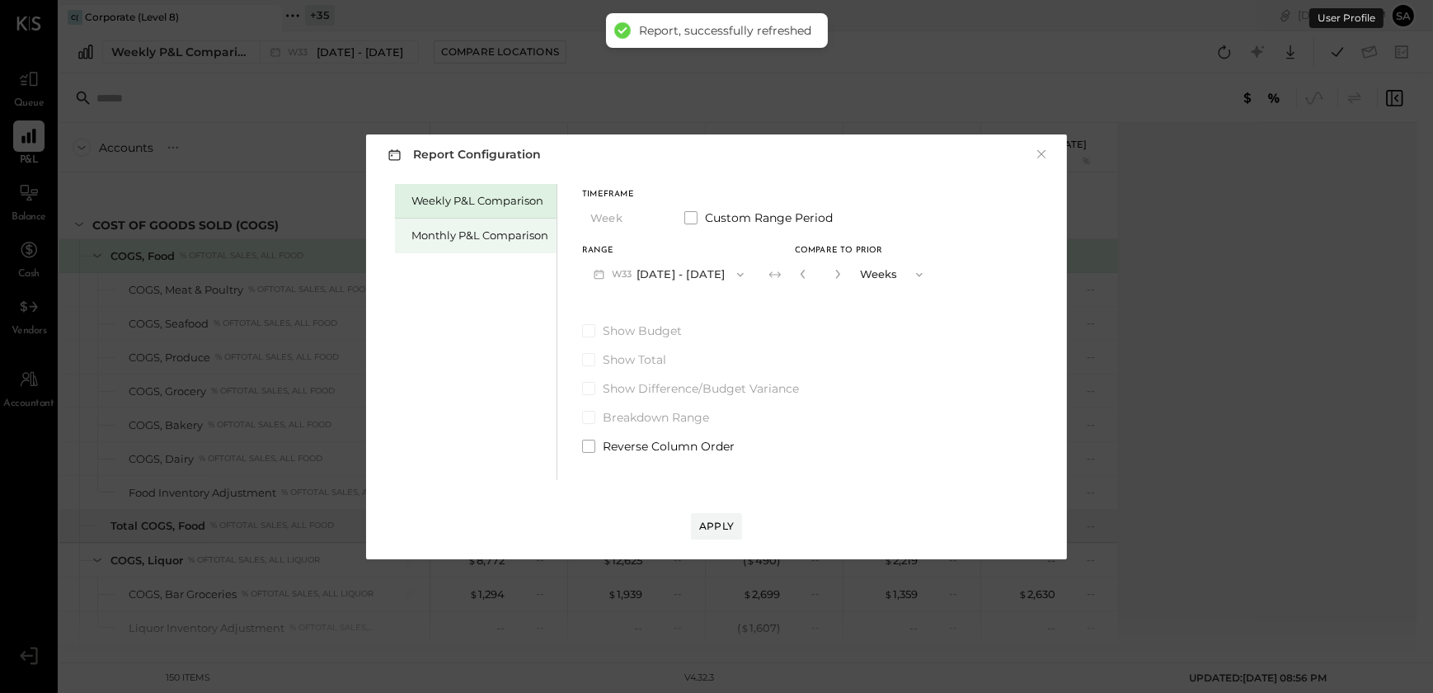
drag, startPoint x: 505, startPoint y: 239, endPoint x: 548, endPoint y: 251, distance: 44.4
click at [505, 239] on div "Monthly P&L Comparison" at bounding box center [479, 236] width 137 height 16
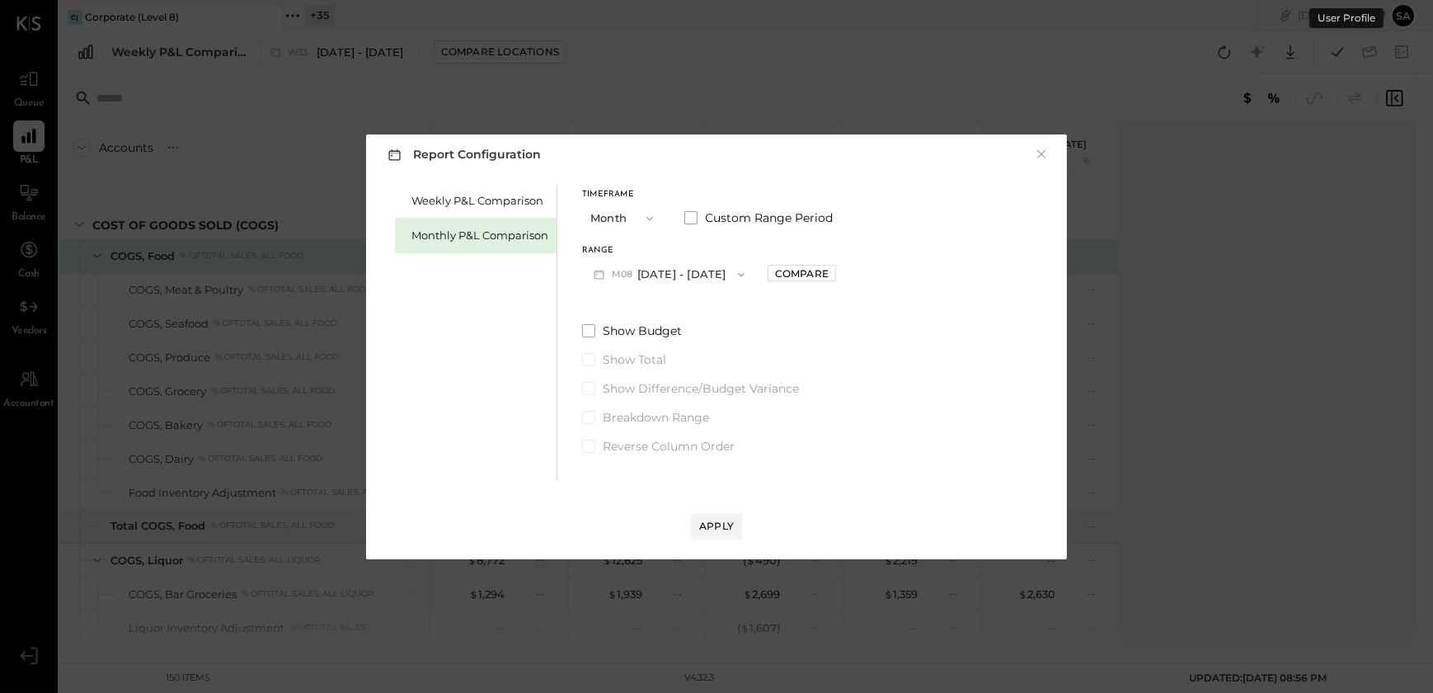
click at [646, 275] on button "M08 [DATE] - [DATE]" at bounding box center [669, 274] width 174 height 31
click at [689, 317] on div "M07 Jul 1 - 31, 2025" at bounding box center [677, 311] width 188 height 35
click at [714, 528] on div "Apply" at bounding box center [716, 526] width 35 height 14
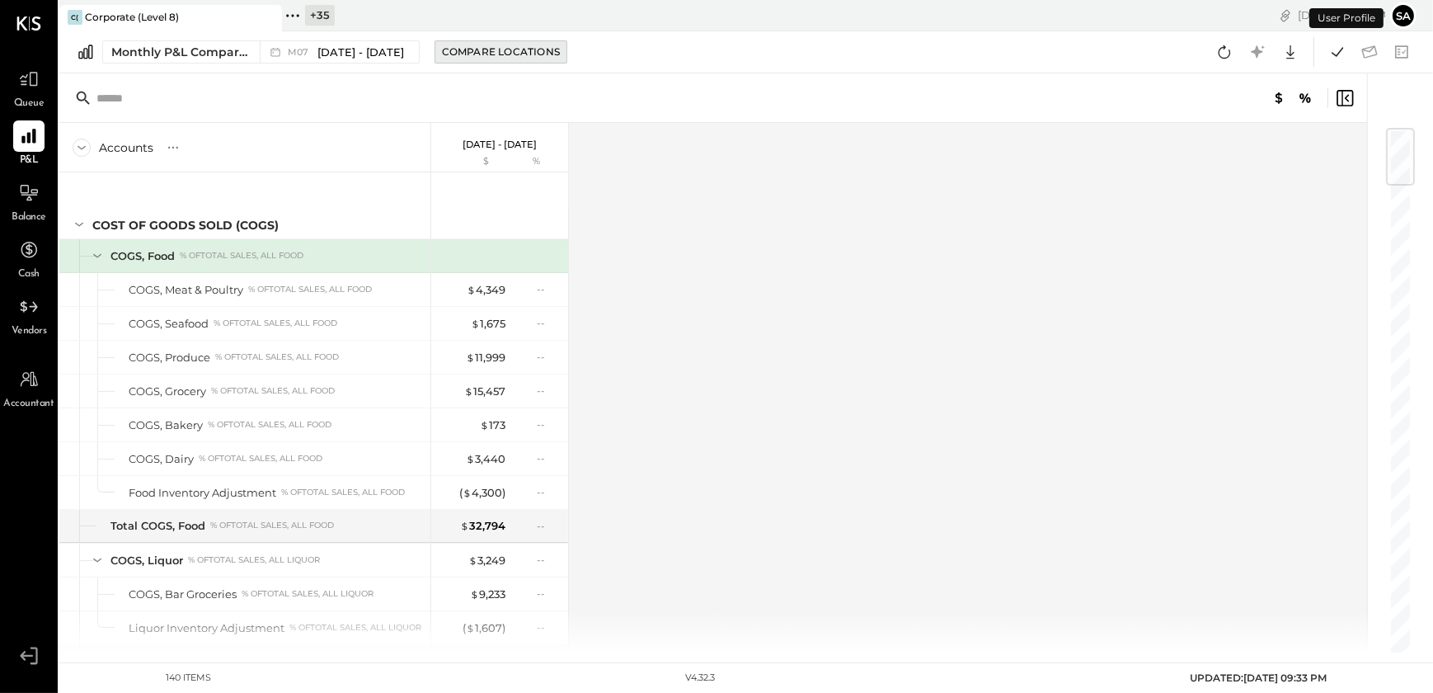
click at [499, 52] on div "Compare Locations" at bounding box center [501, 52] width 118 height 14
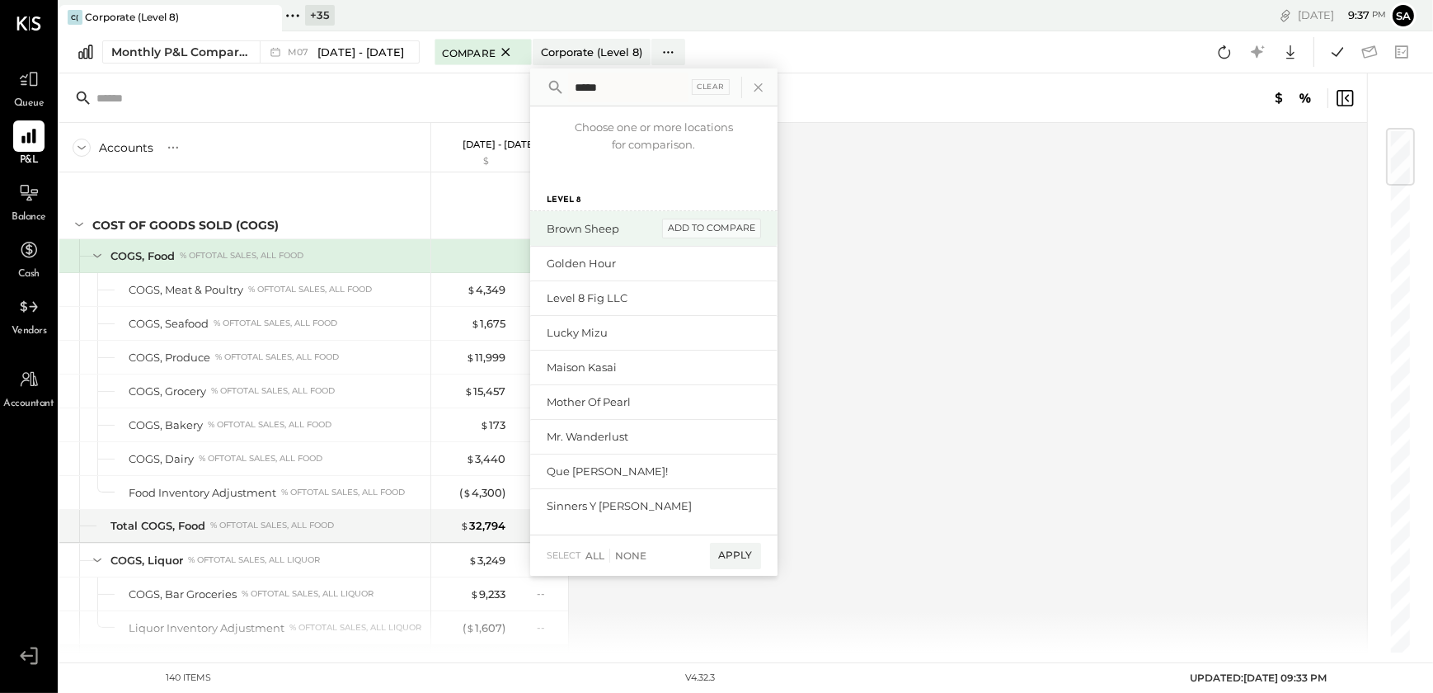
type input "*****"
click at [703, 224] on div "add to compare" at bounding box center [711, 228] width 99 height 20
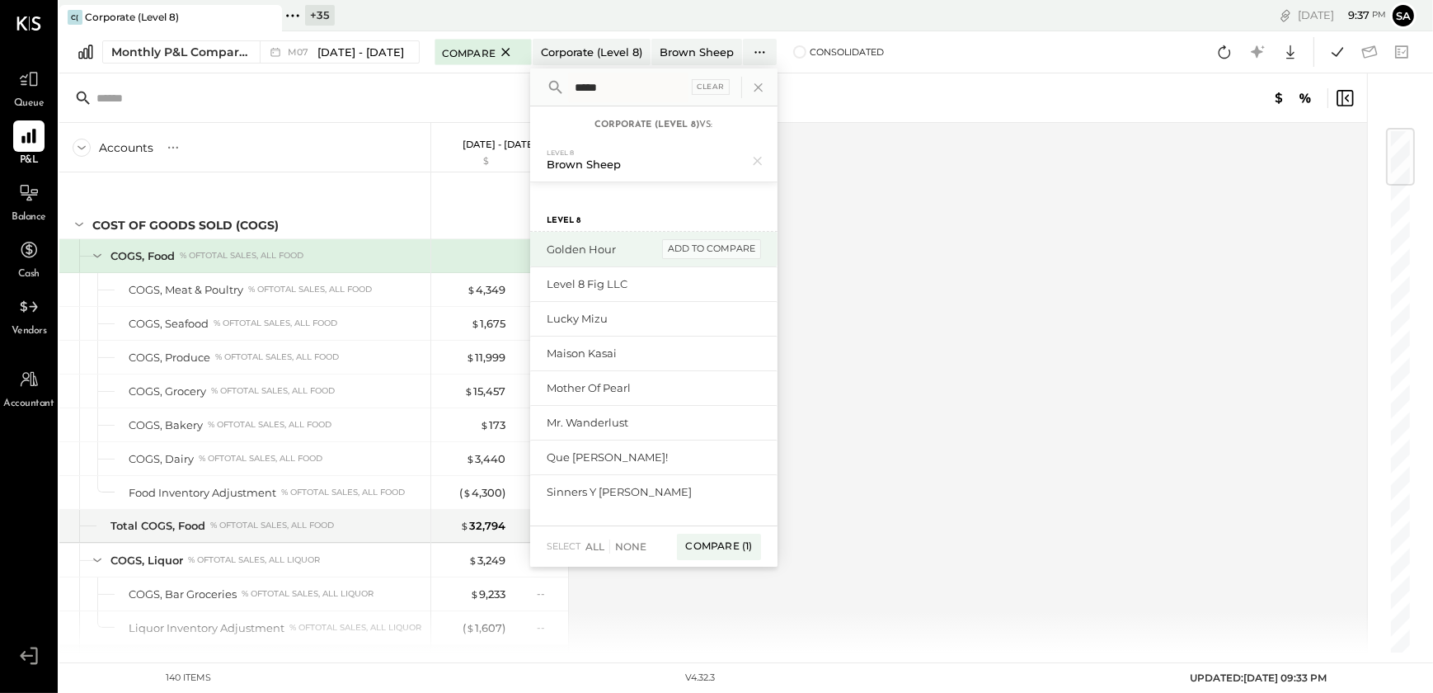
click at [702, 250] on div "add to compare" at bounding box center [711, 249] width 99 height 20
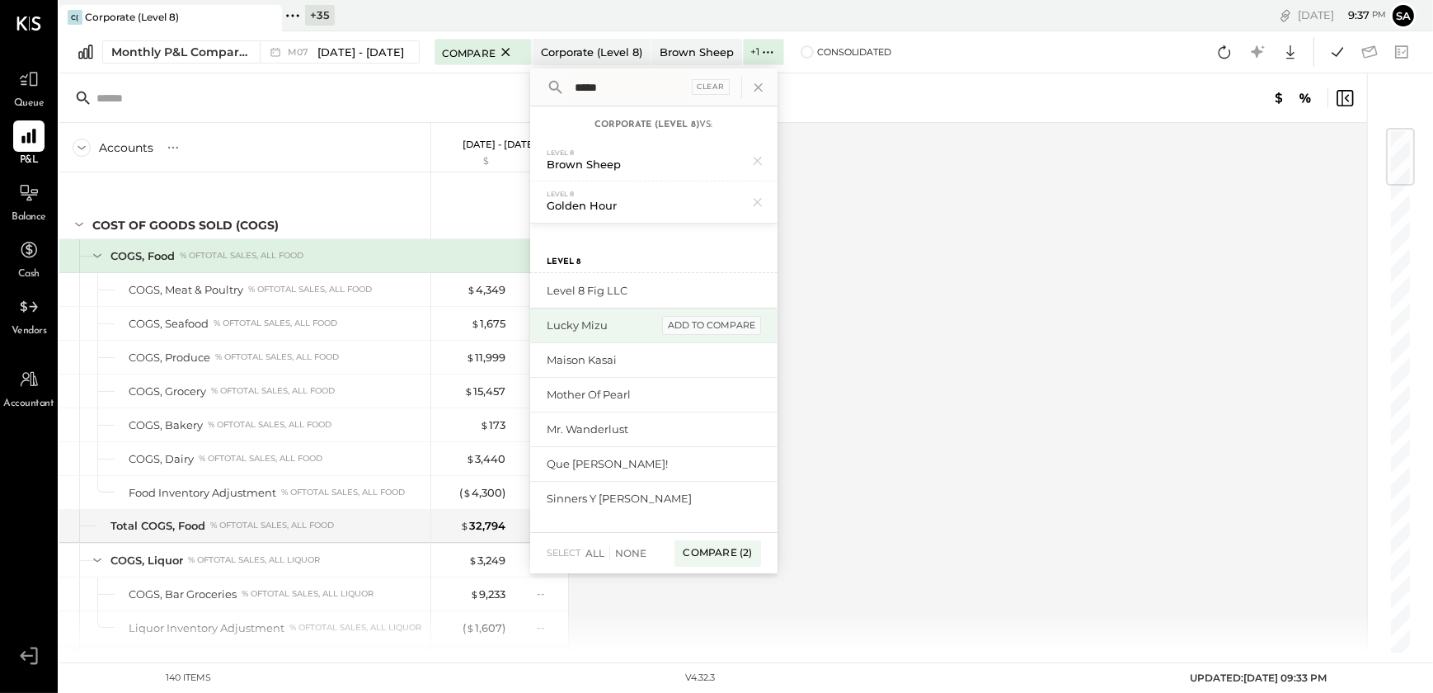
click at [704, 322] on div "add to compare" at bounding box center [711, 326] width 99 height 20
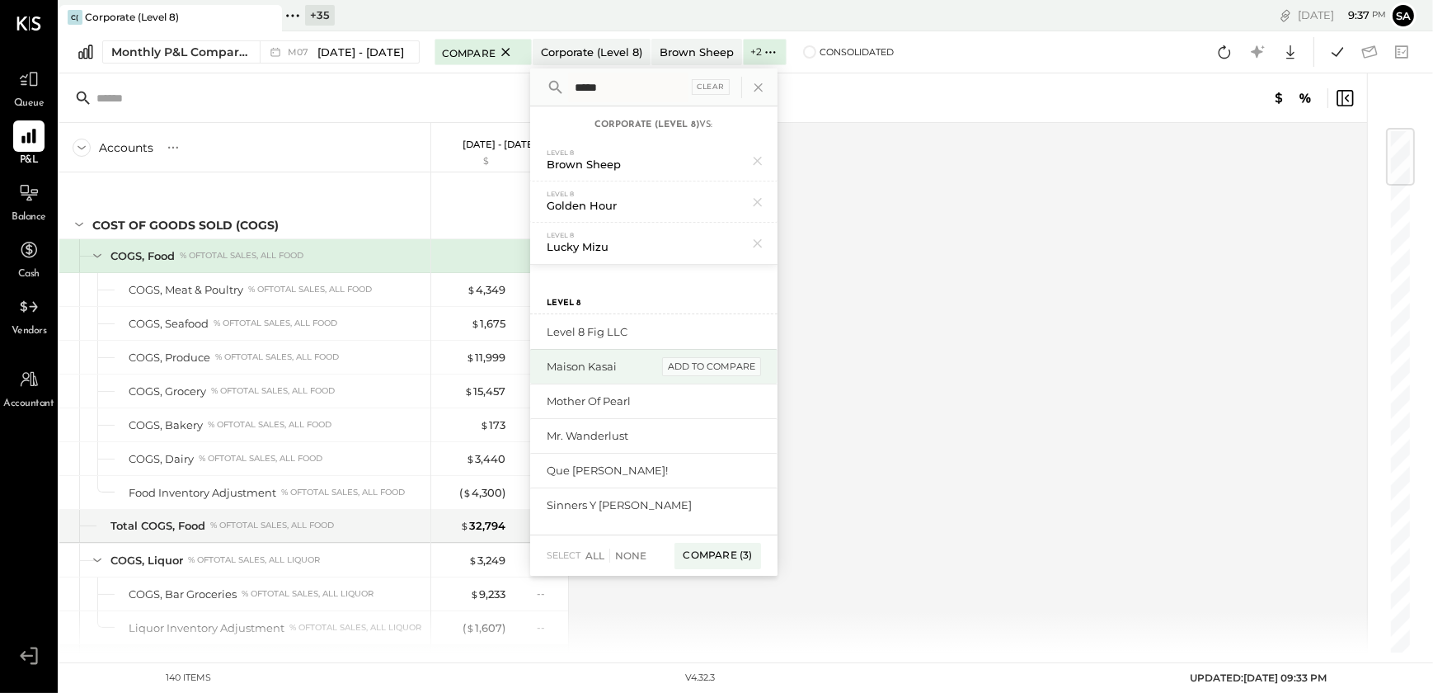
click at [698, 362] on div "add to compare" at bounding box center [711, 367] width 99 height 20
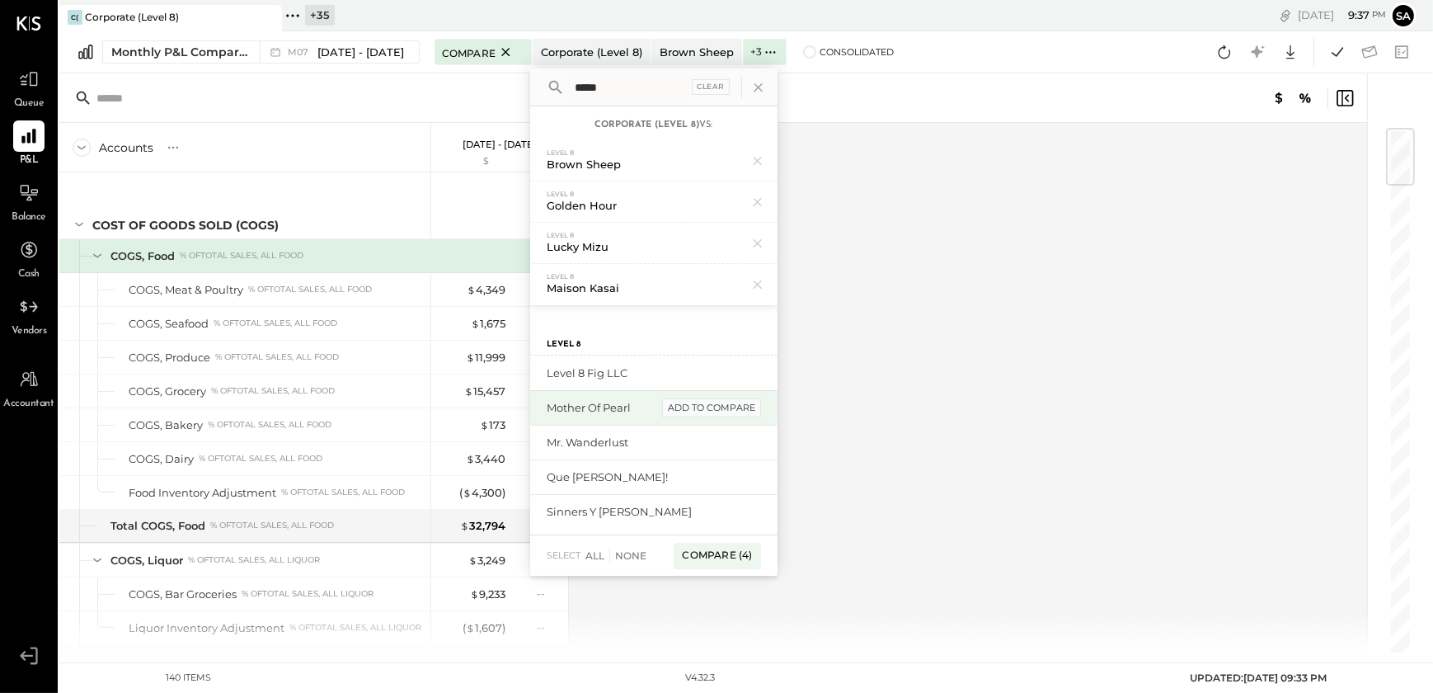
click at [696, 403] on div "add to compare" at bounding box center [711, 408] width 99 height 20
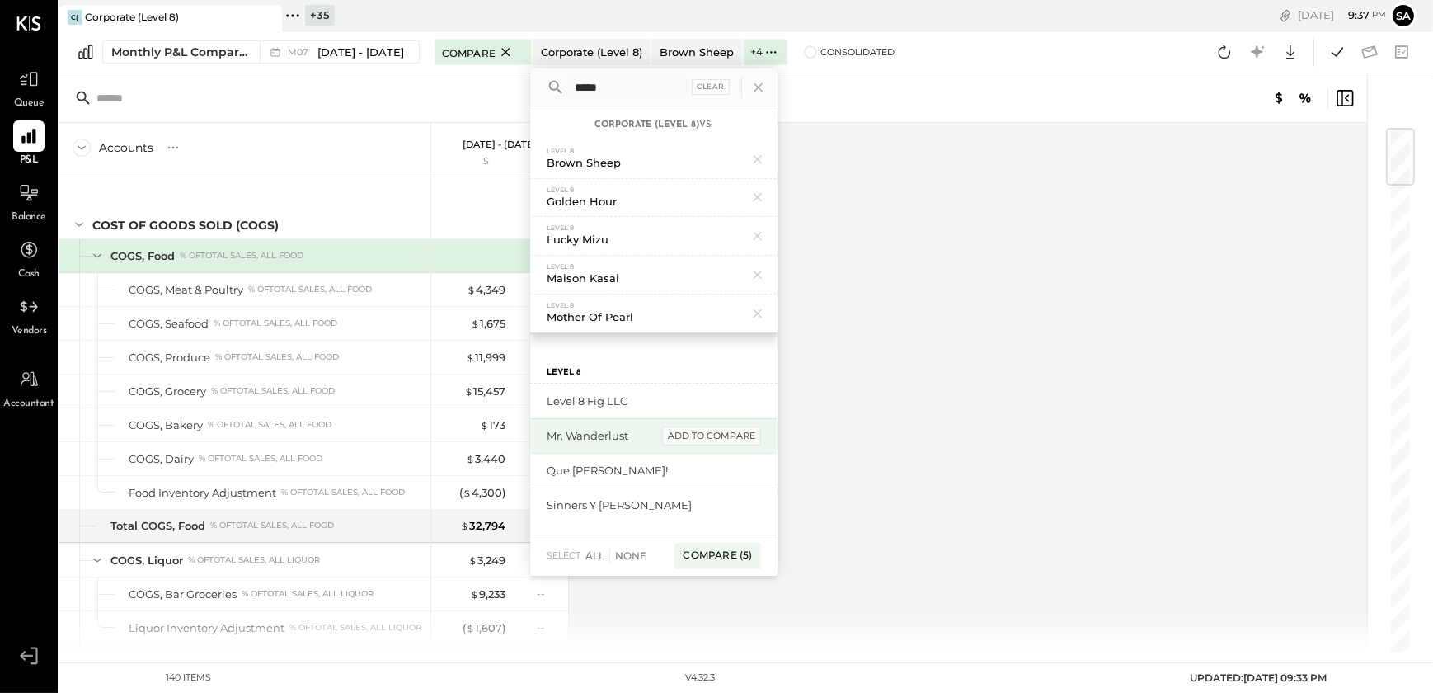
click at [696, 432] on div "add to compare" at bounding box center [711, 436] width 99 height 20
click at [699, 437] on div "add to compare" at bounding box center [711, 436] width 99 height 20
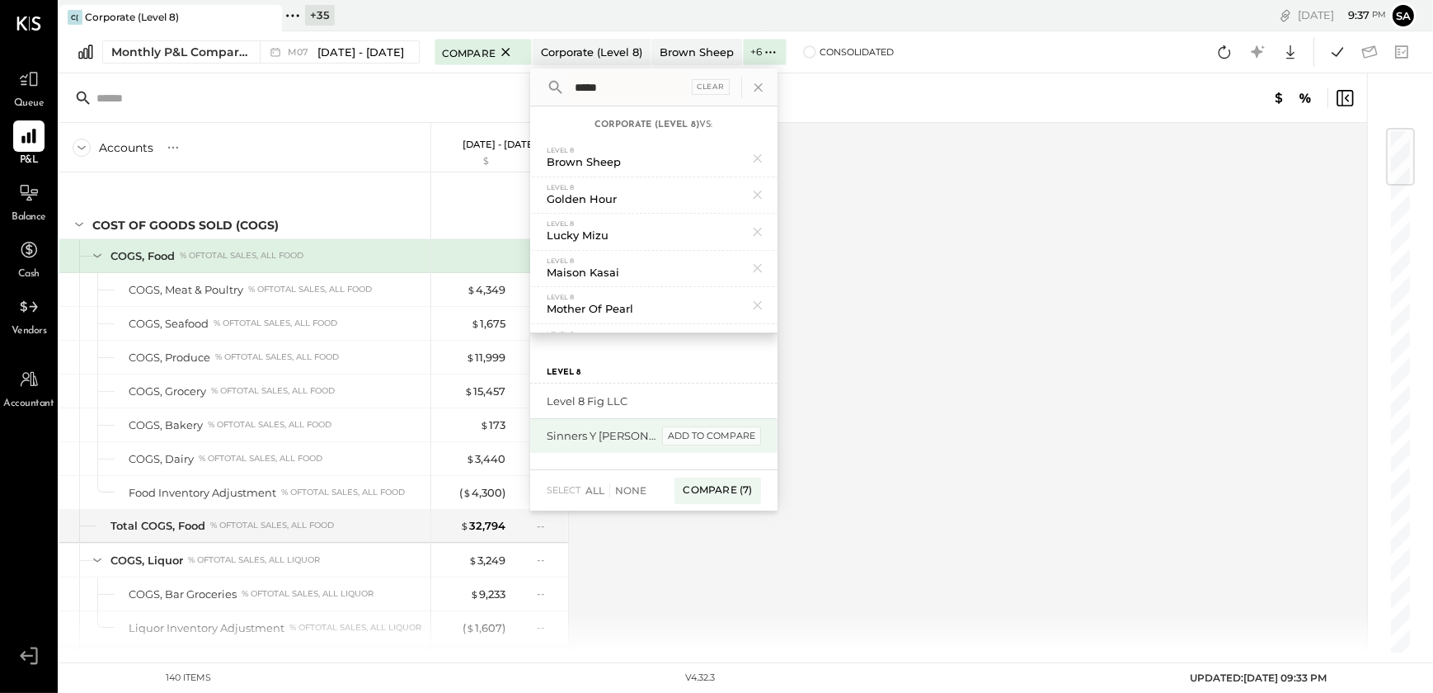
click at [700, 439] on div "add to compare" at bounding box center [711, 436] width 99 height 20
click at [709, 456] on div "Compare (8)" at bounding box center [717, 456] width 87 height 26
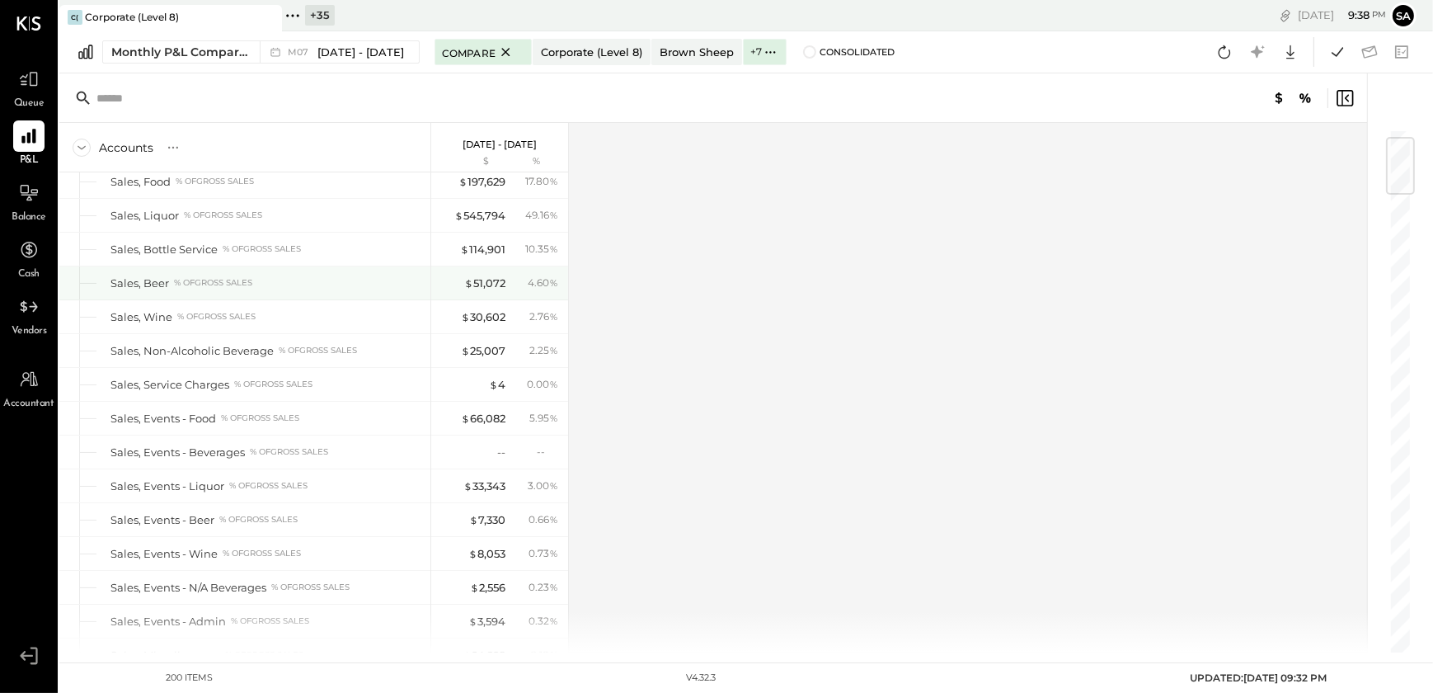
scroll to position [149, 0]
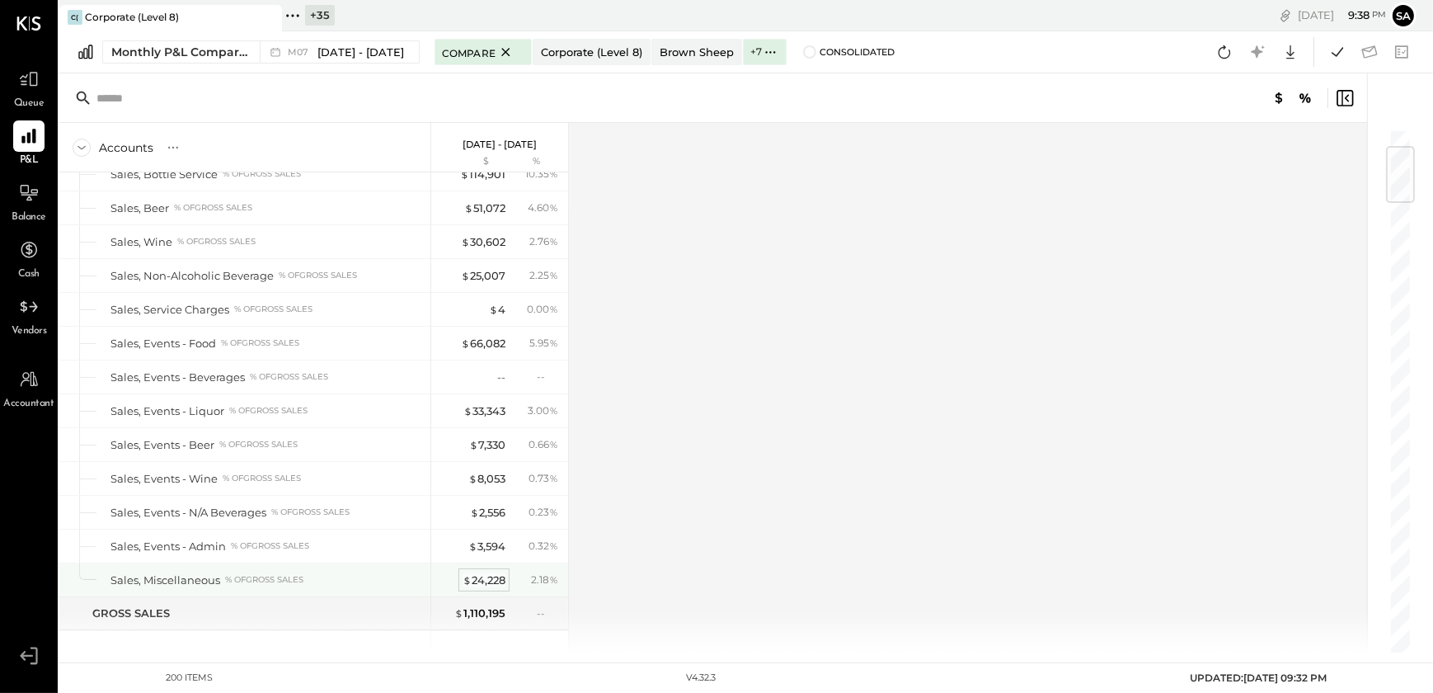
click at [481, 577] on div "$ 24,228" at bounding box center [484, 580] width 43 height 16
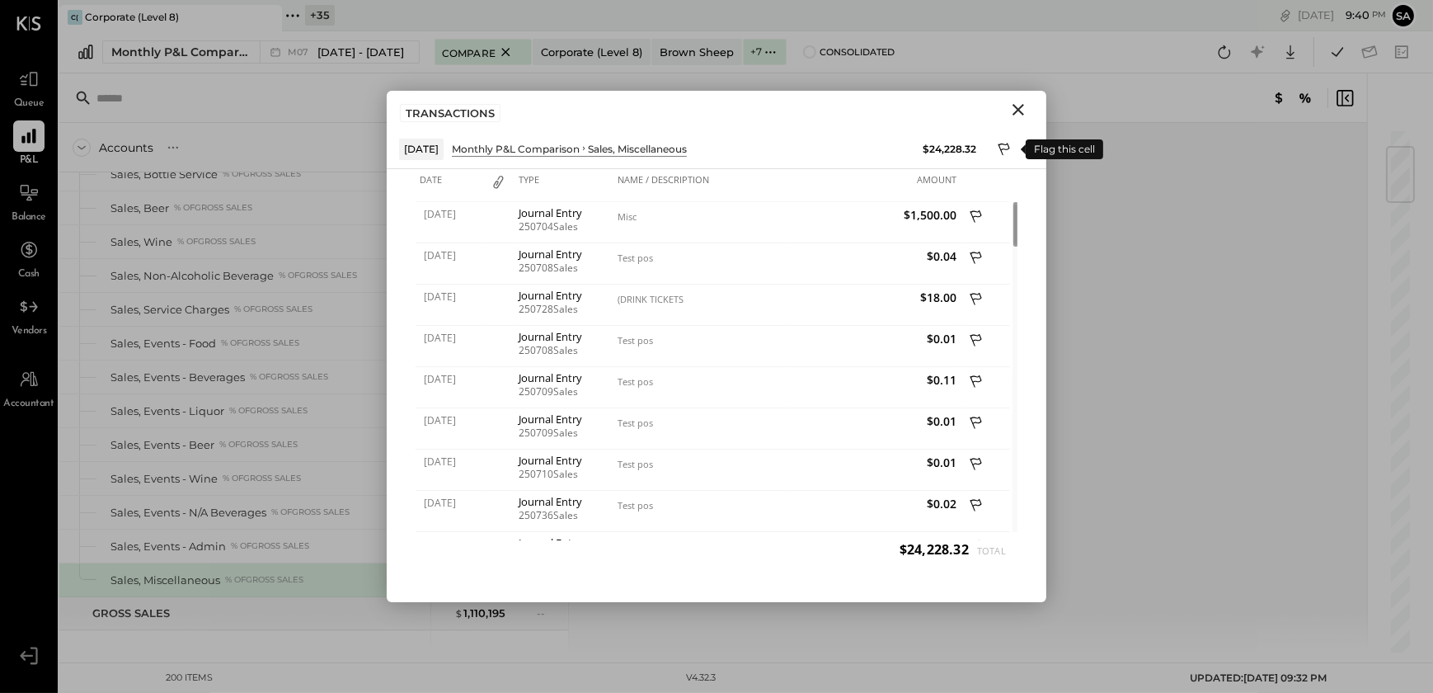
click at [998, 142] on icon at bounding box center [1005, 151] width 15 height 20
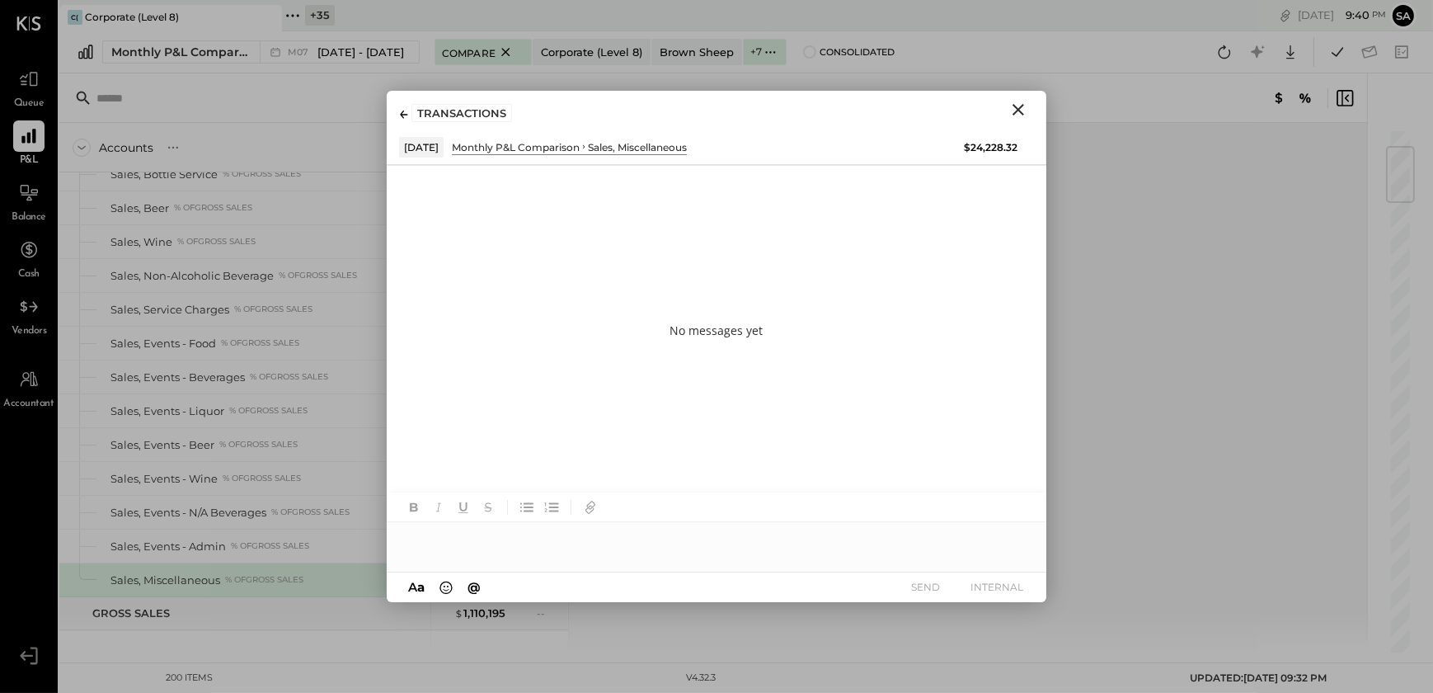
click at [442, 531] on div at bounding box center [717, 538] width 660 height 33
click at [615, 533] on div "**********" at bounding box center [717, 538] width 660 height 33
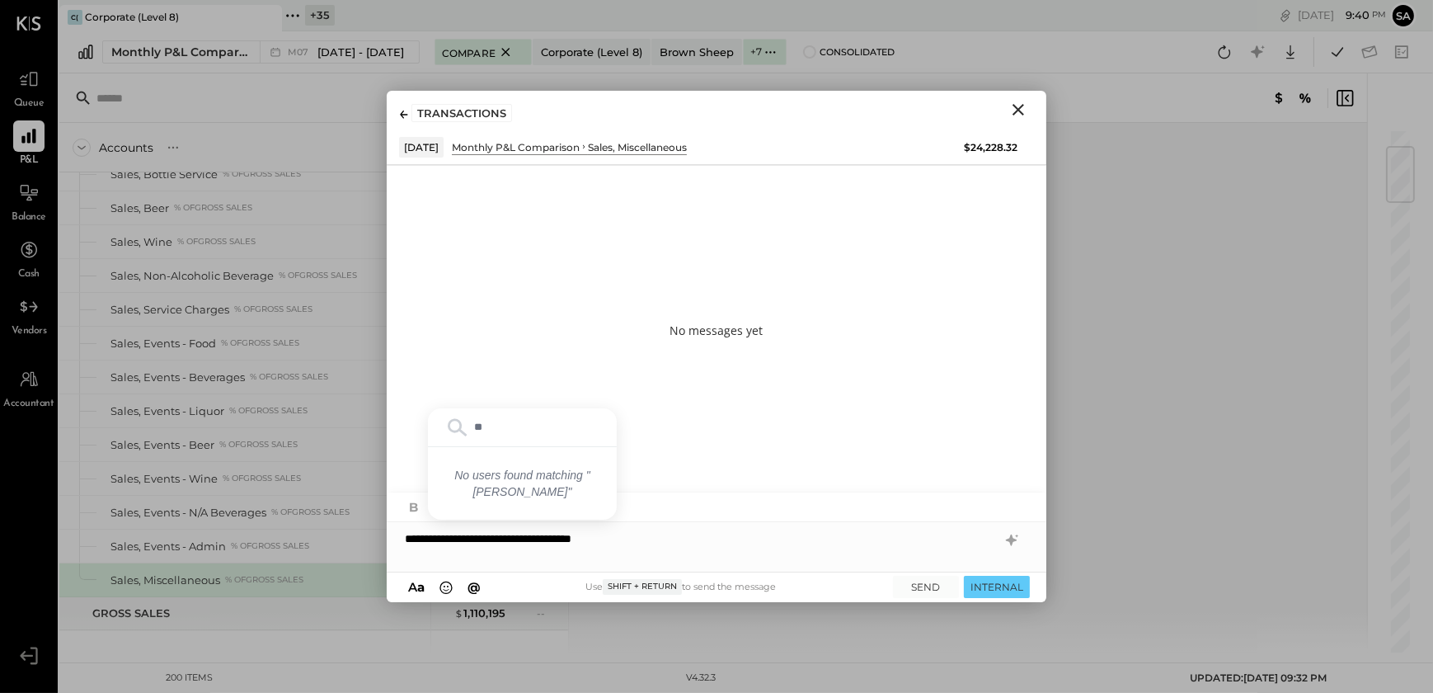
type input "*"
type input "**"
click at [515, 439] on span "Sarang Khandhar" at bounding box center [545, 438] width 129 height 16
click at [932, 590] on button "SEND" at bounding box center [926, 586] width 66 height 22
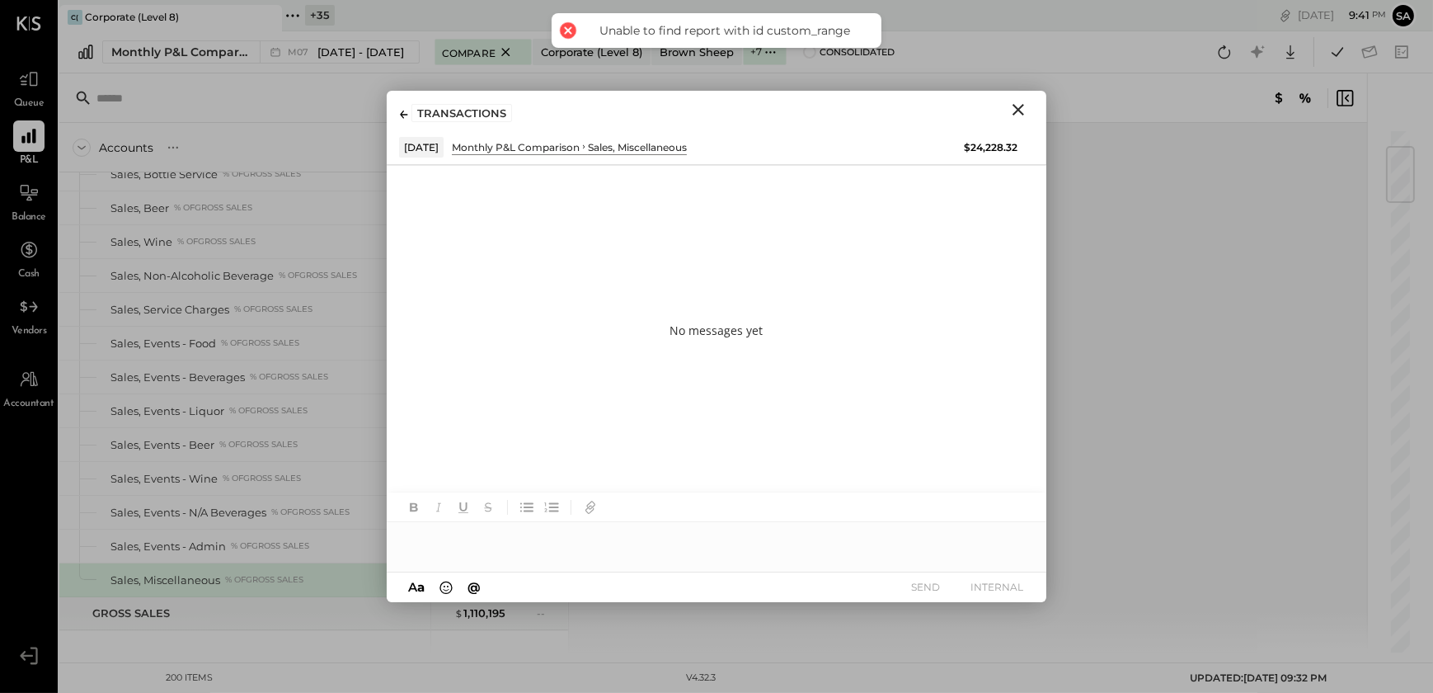
click at [1018, 108] on icon "Close" at bounding box center [1018, 110] width 12 height 12
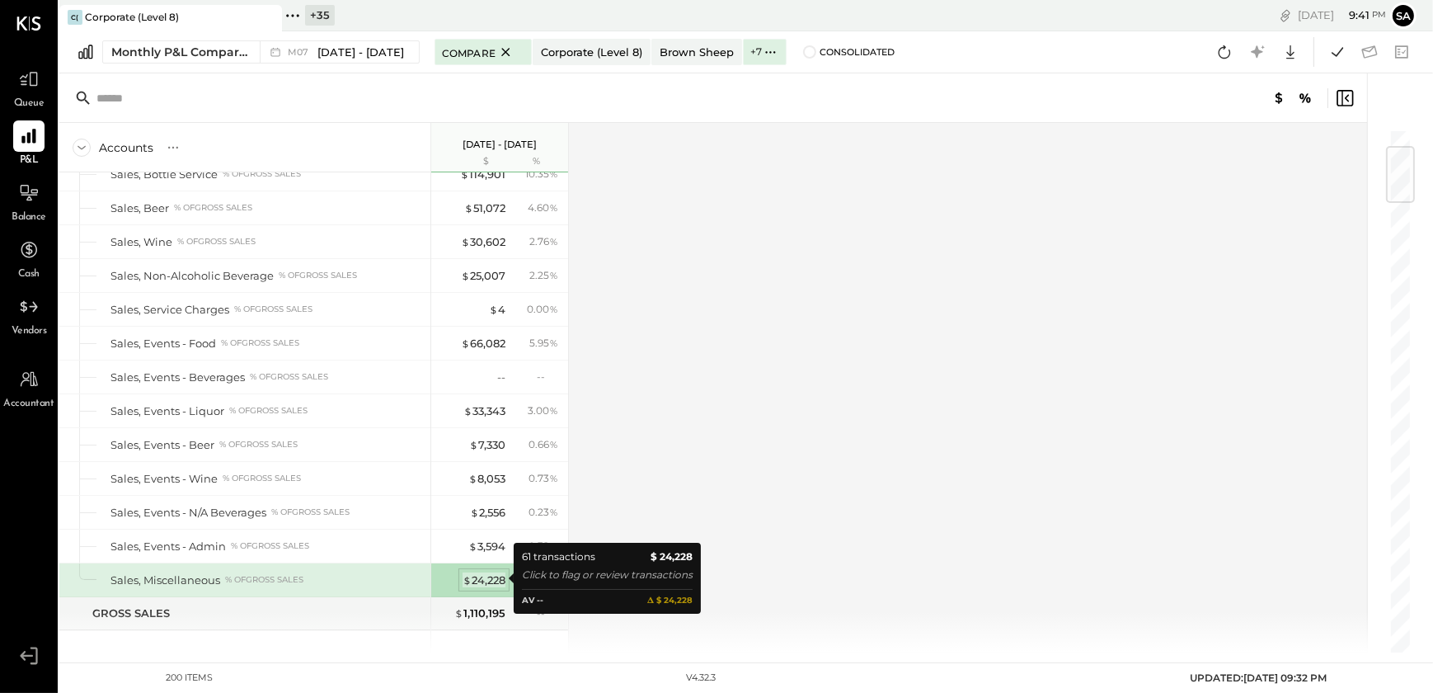
click at [490, 578] on div "$ 24,228" at bounding box center [484, 580] width 43 height 16
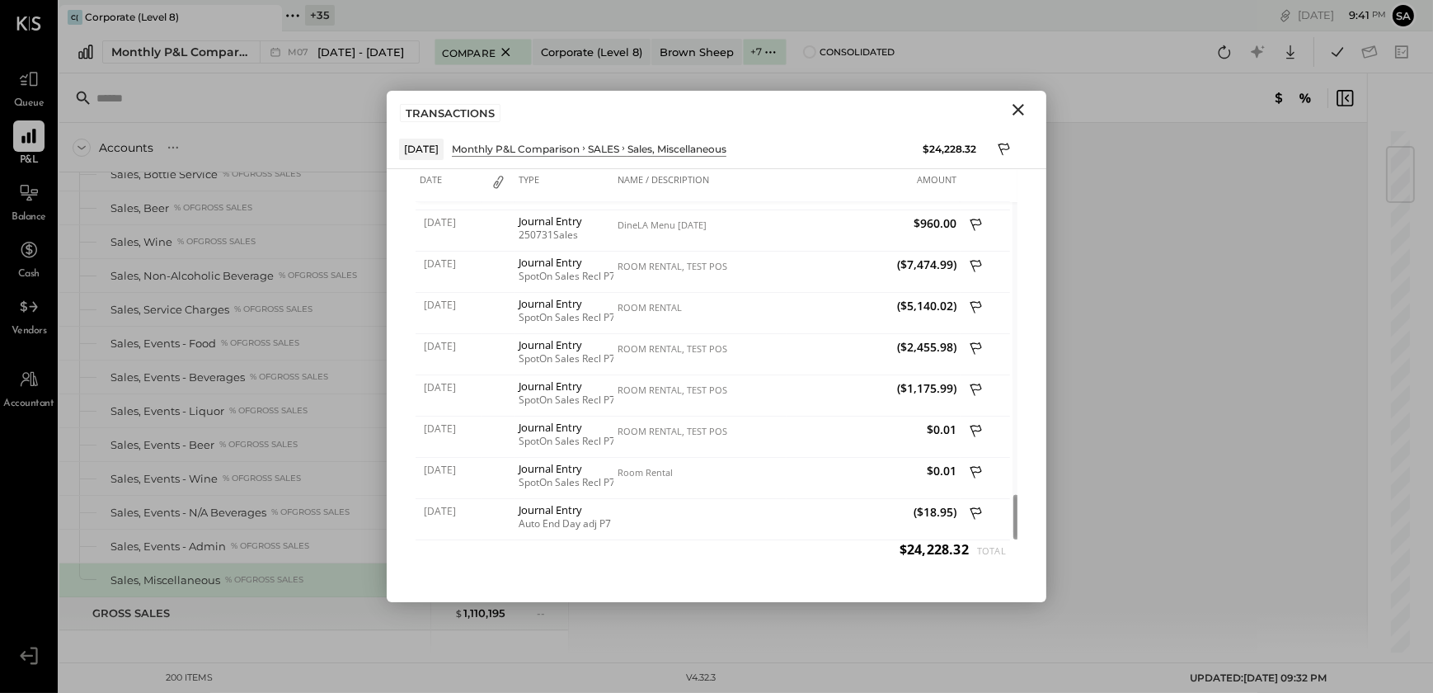
click at [1016, 106] on icon "Close" at bounding box center [1018, 110] width 20 height 20
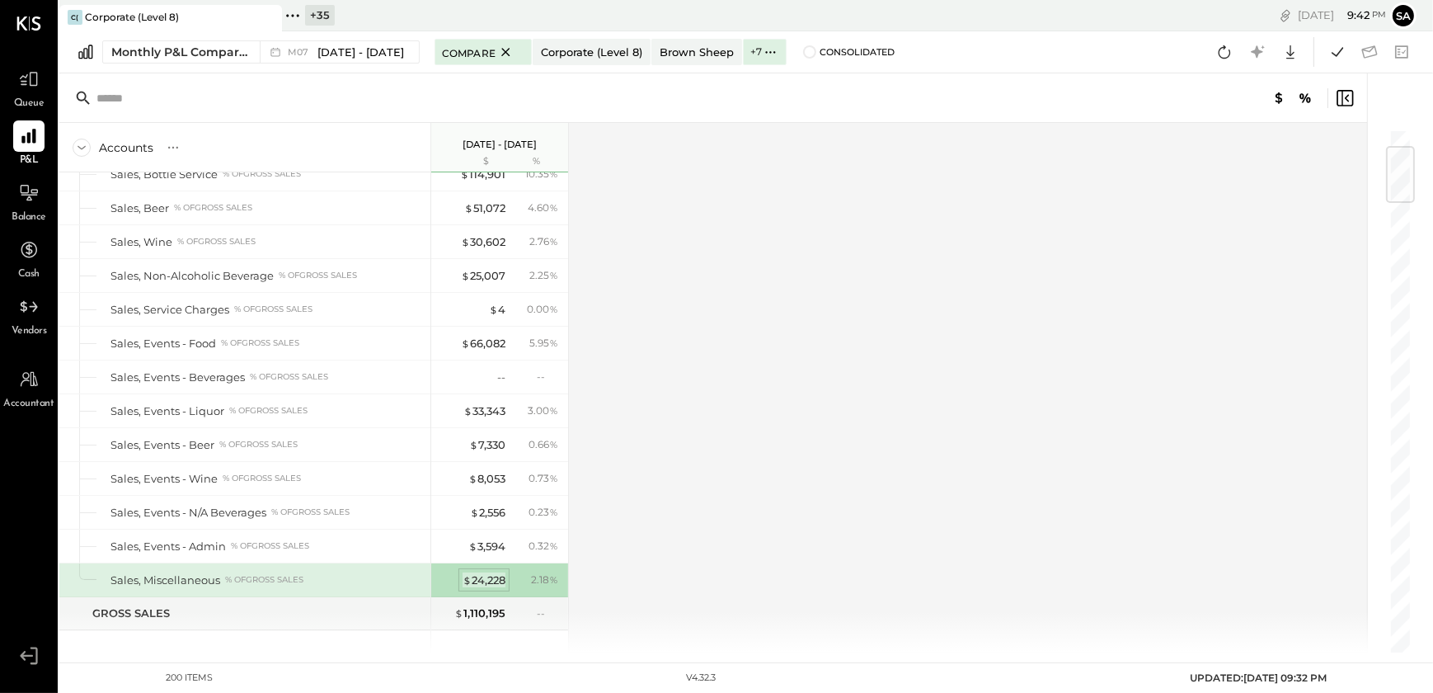
click at [490, 577] on div "$ 24,228" at bounding box center [484, 580] width 43 height 16
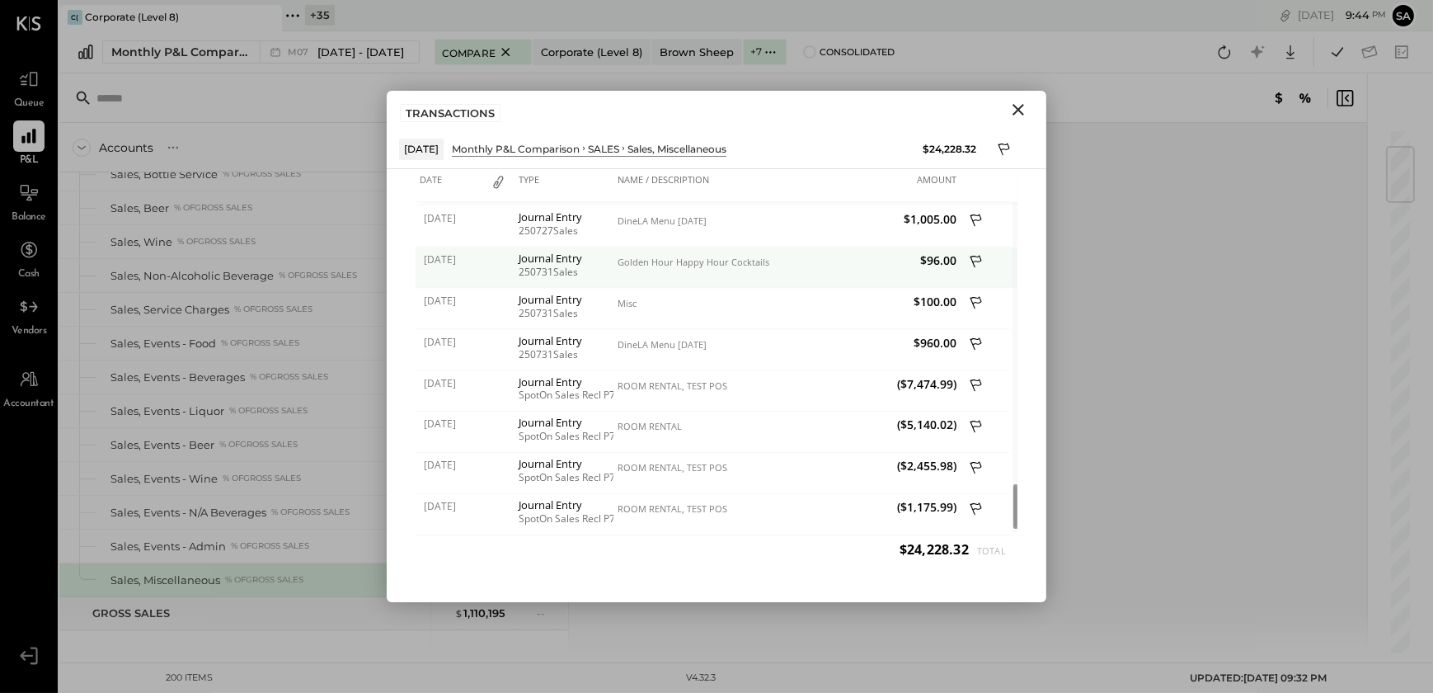
click at [974, 261] on icon at bounding box center [976, 261] width 12 height 12
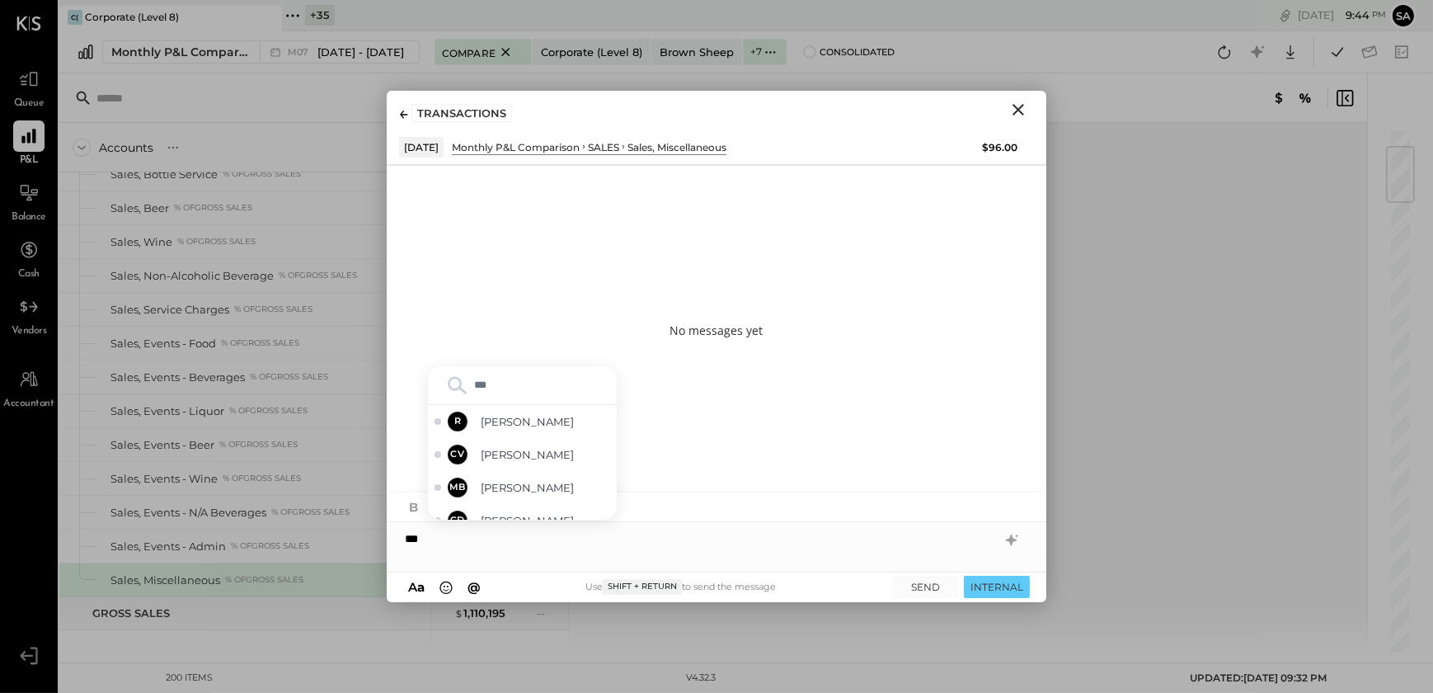
type input "****"
click at [497, 505] on span "Chetan Vaghela" at bounding box center [545, 503] width 129 height 16
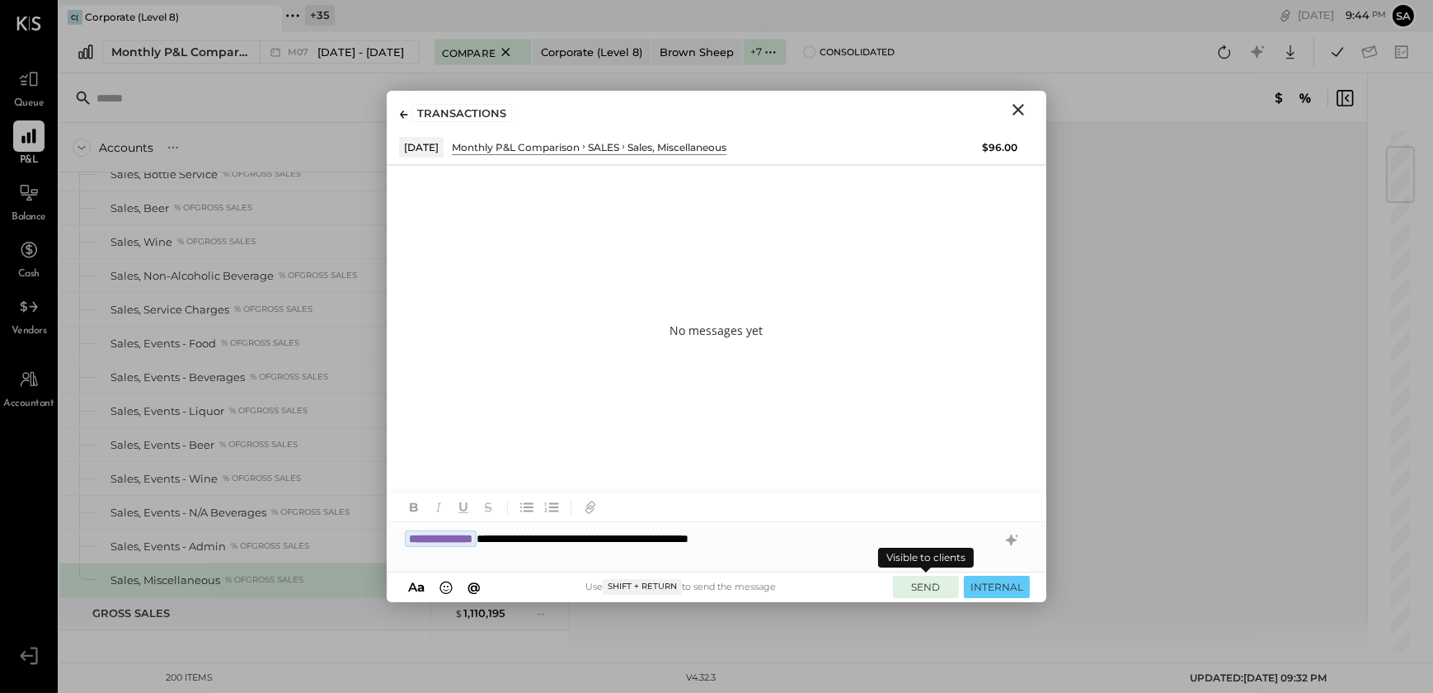
click at [928, 586] on button "SEND" at bounding box center [926, 586] width 66 height 22
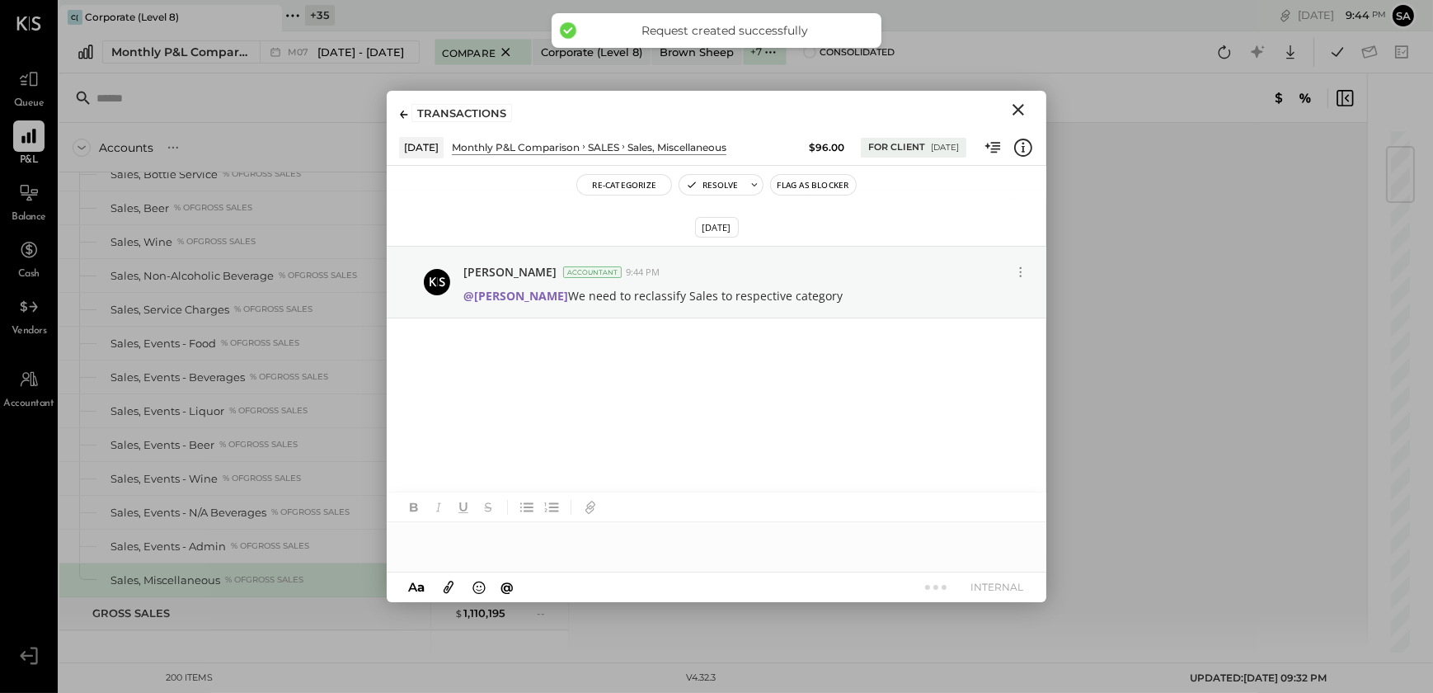
click at [1014, 113] on icon "Close" at bounding box center [1018, 110] width 12 height 12
drag, startPoint x: 1014, startPoint y: 113, endPoint x: 734, endPoint y: 294, distance: 333.9
click at [1014, 113] on div at bounding box center [713, 97] width 1308 height 49
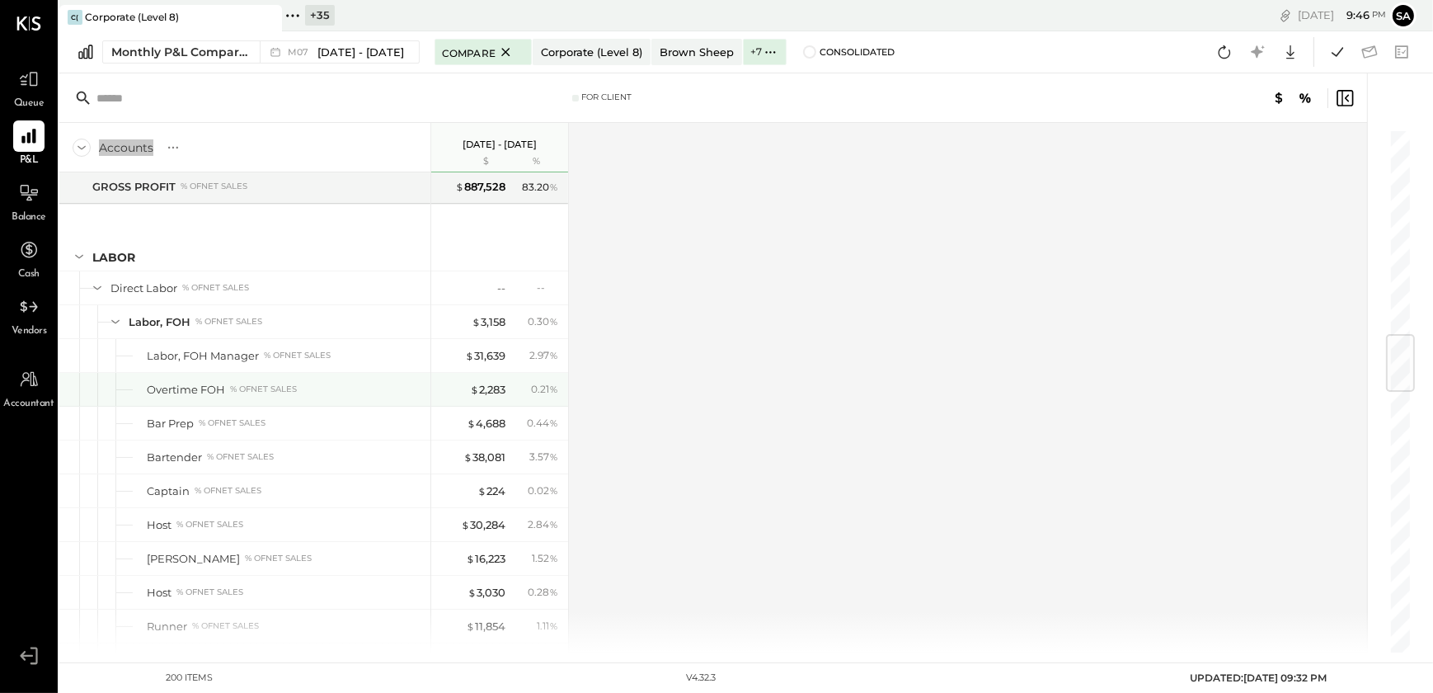
scroll to position [1574, 0]
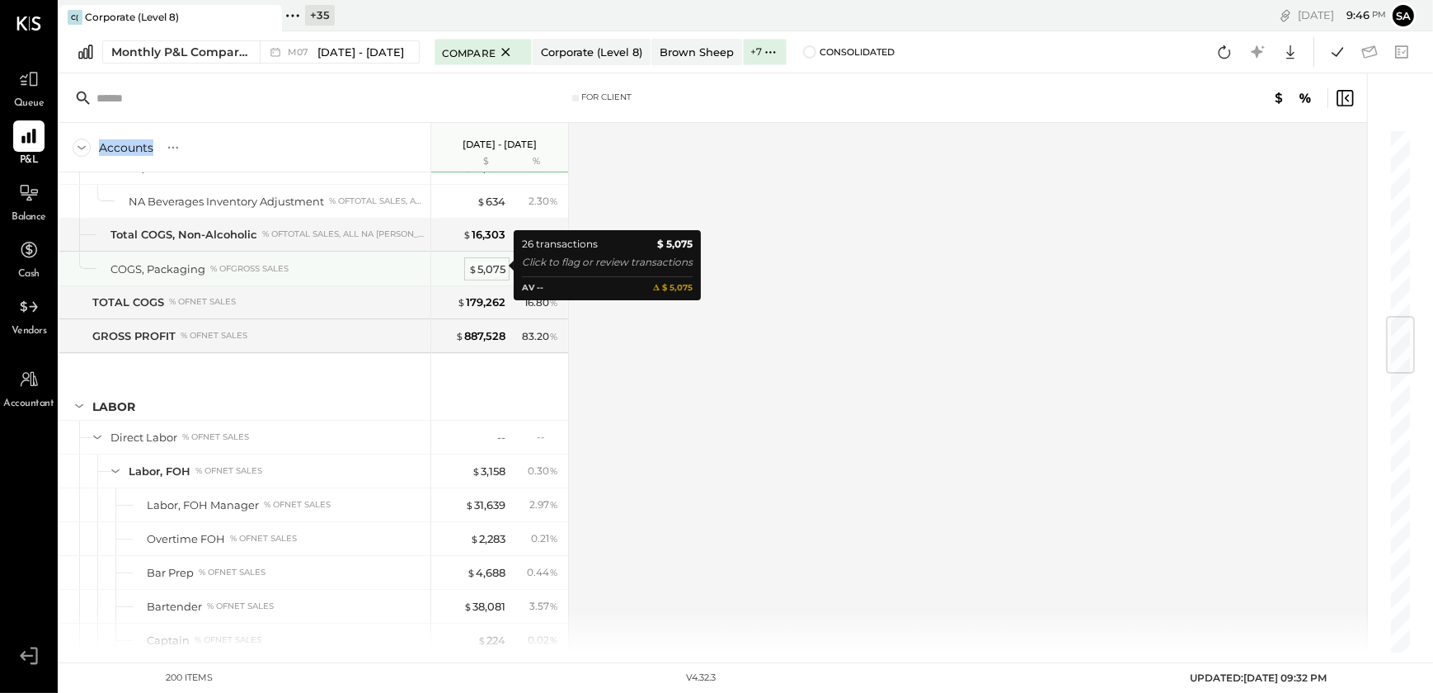
click at [478, 270] on div "$ 5,075" at bounding box center [486, 269] width 37 height 16
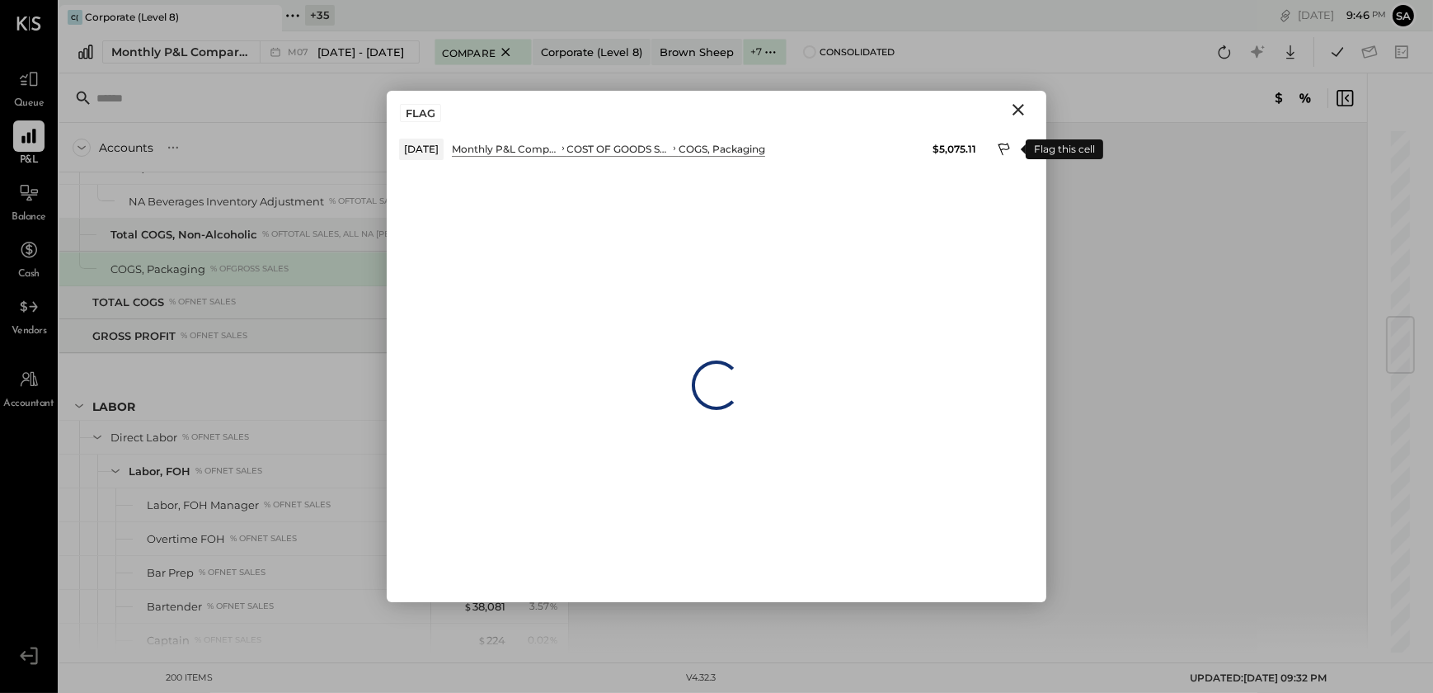
click at [1007, 145] on icon at bounding box center [1004, 149] width 12 height 12
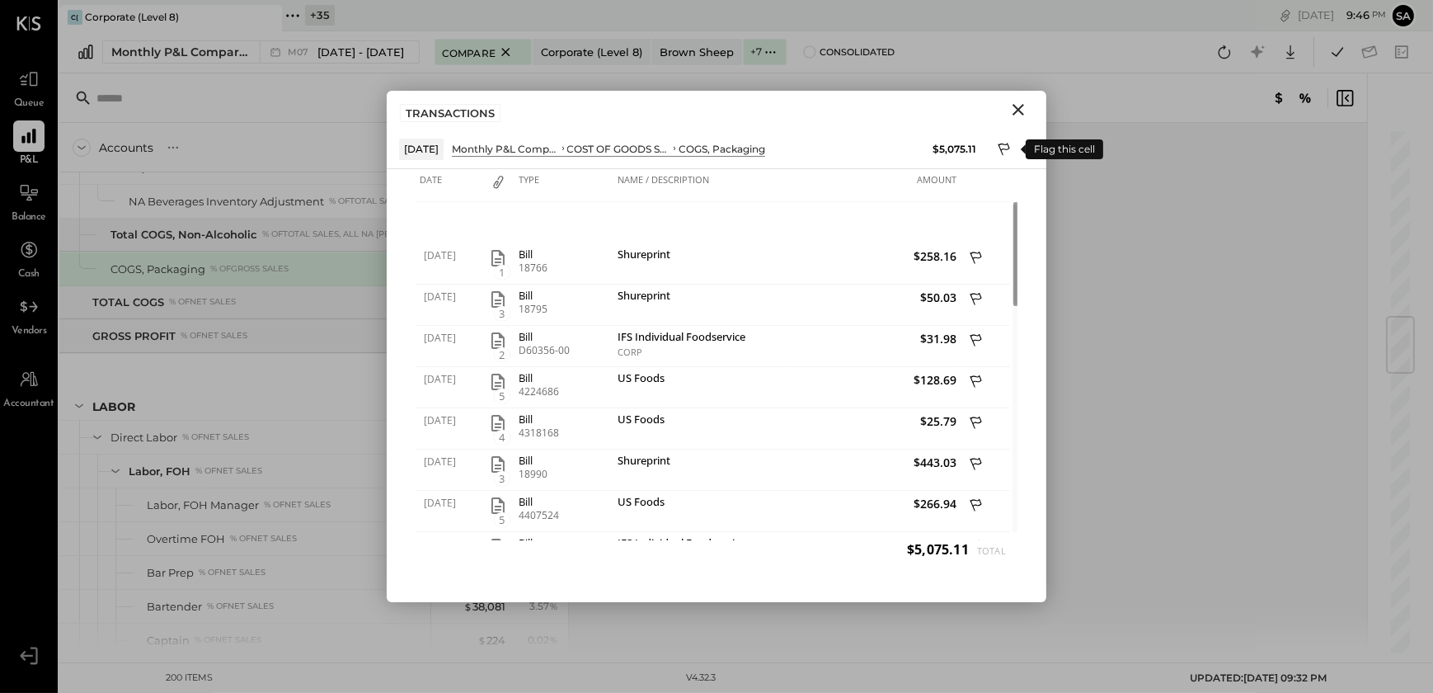
click at [1010, 146] on icon at bounding box center [1005, 151] width 15 height 20
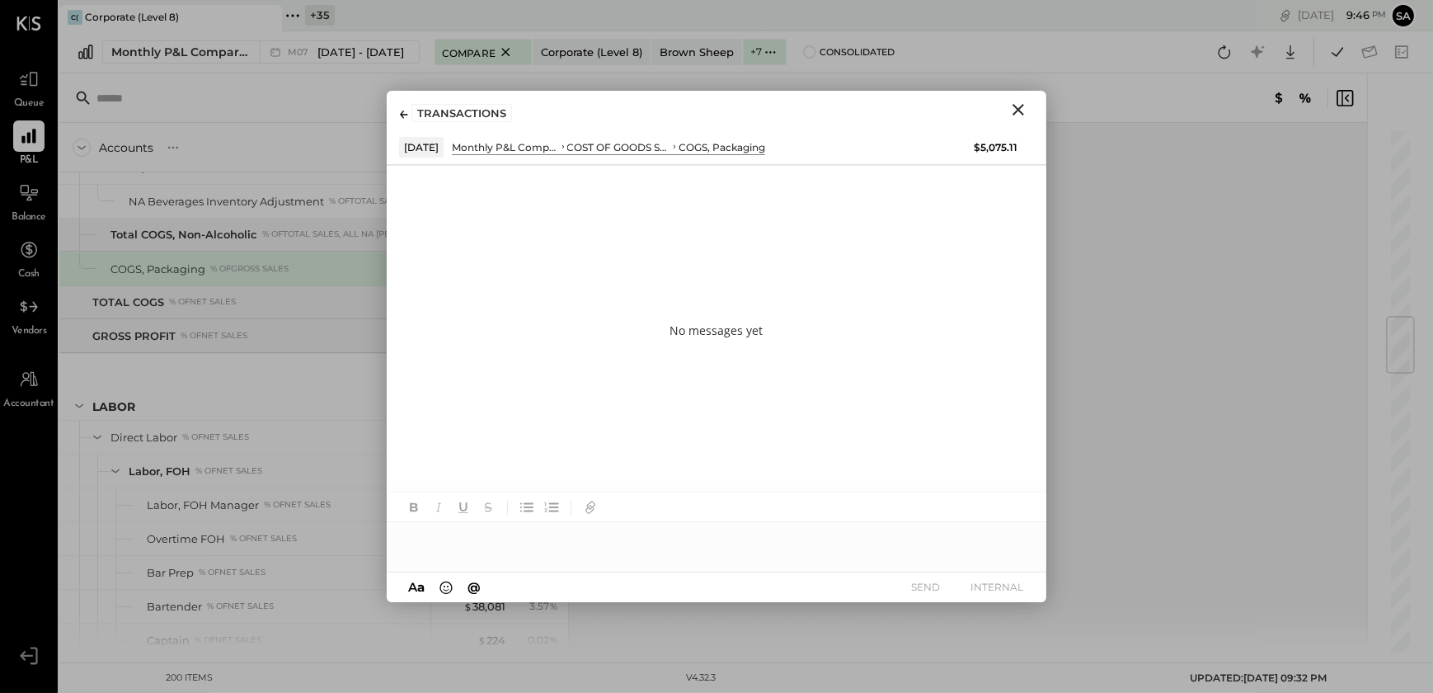
click at [511, 539] on div at bounding box center [717, 538] width 660 height 33
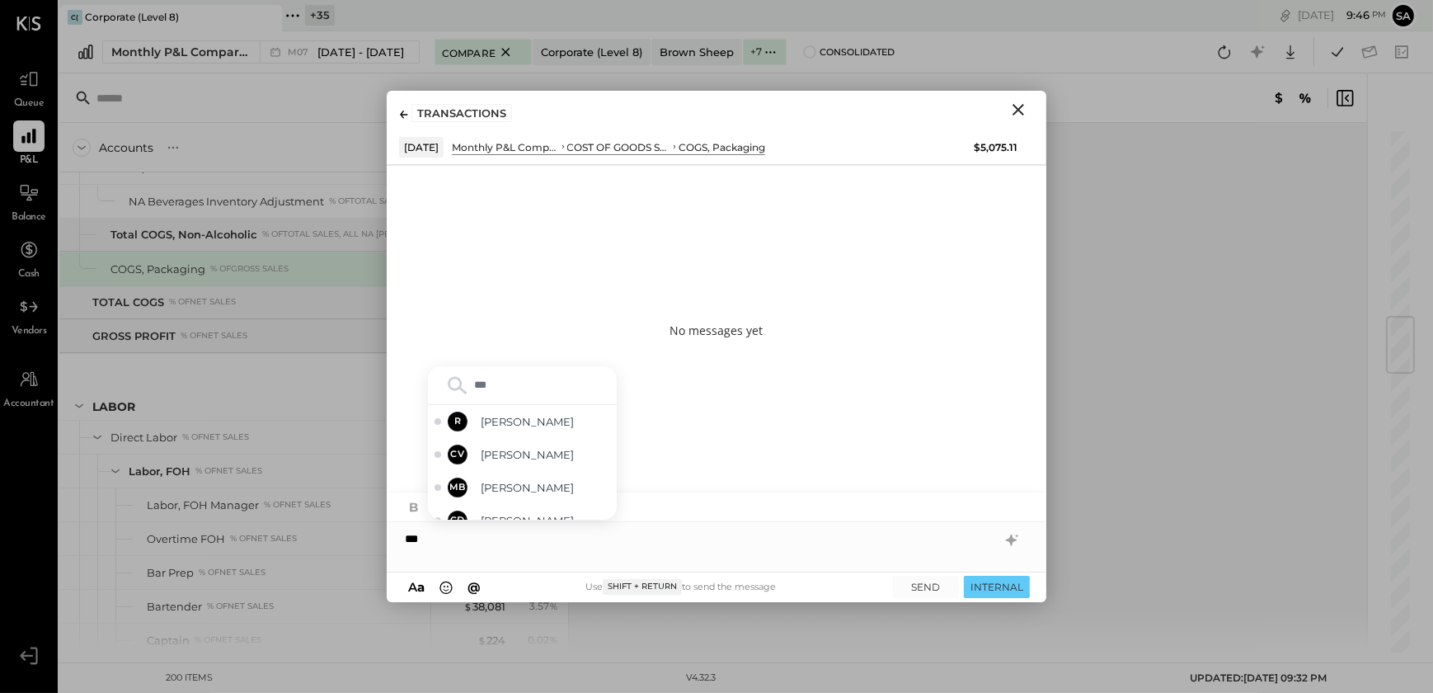
type input "****"
click at [526, 500] on span "Chetan Vaghela" at bounding box center [545, 503] width 129 height 16
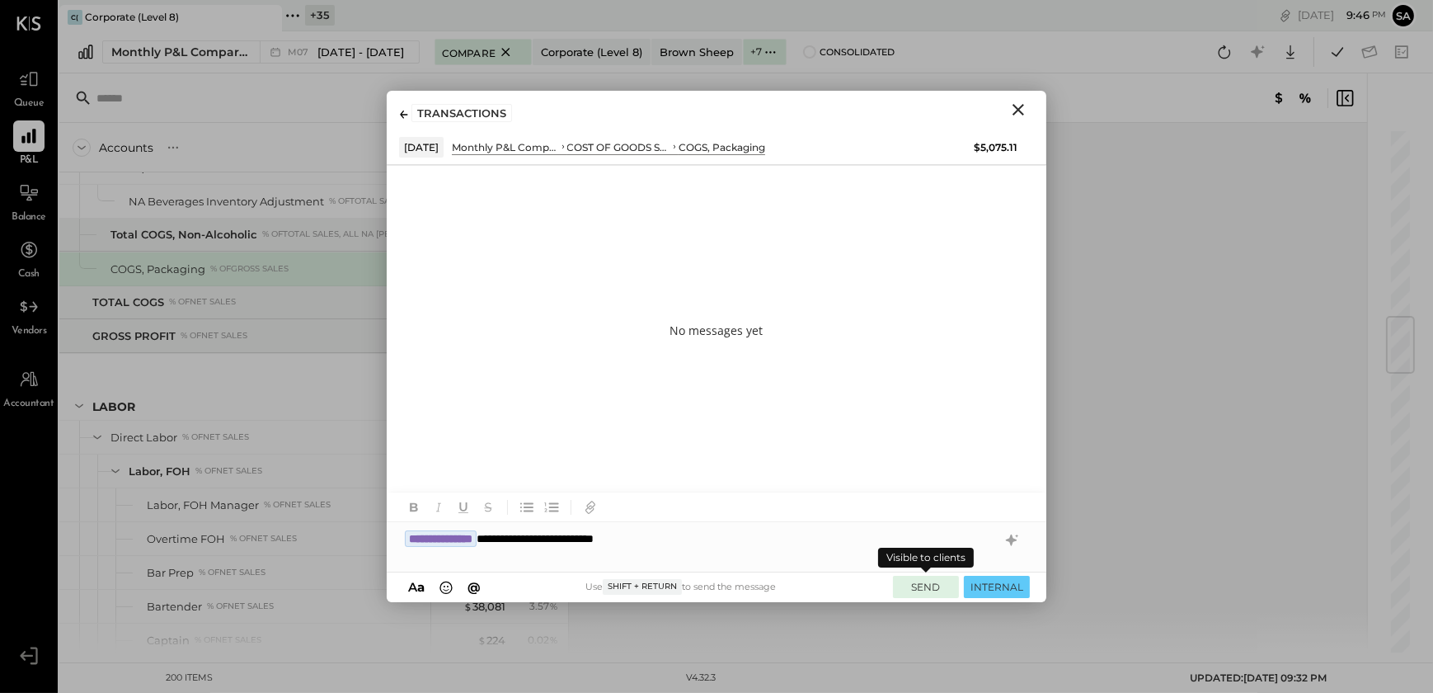
click at [933, 587] on button "SEND" at bounding box center [926, 586] width 66 height 22
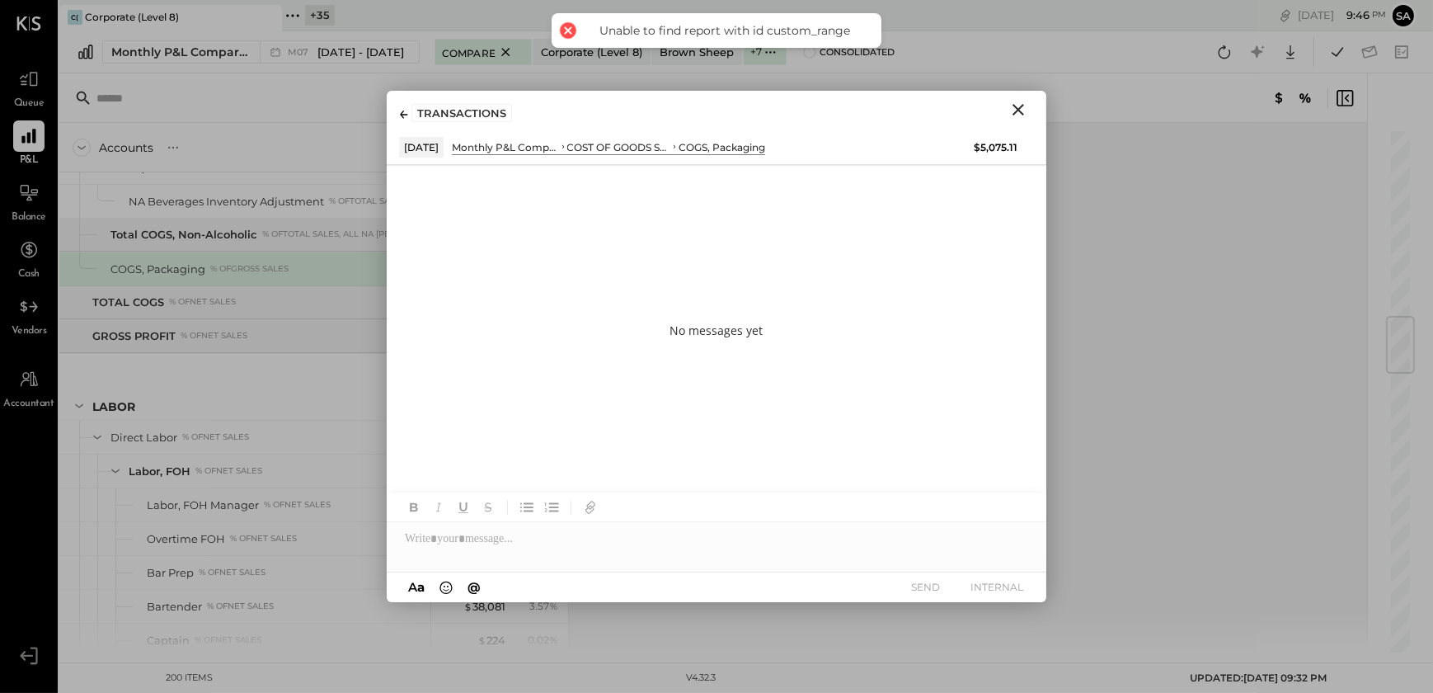
click at [1020, 103] on icon "Close" at bounding box center [1018, 110] width 20 height 20
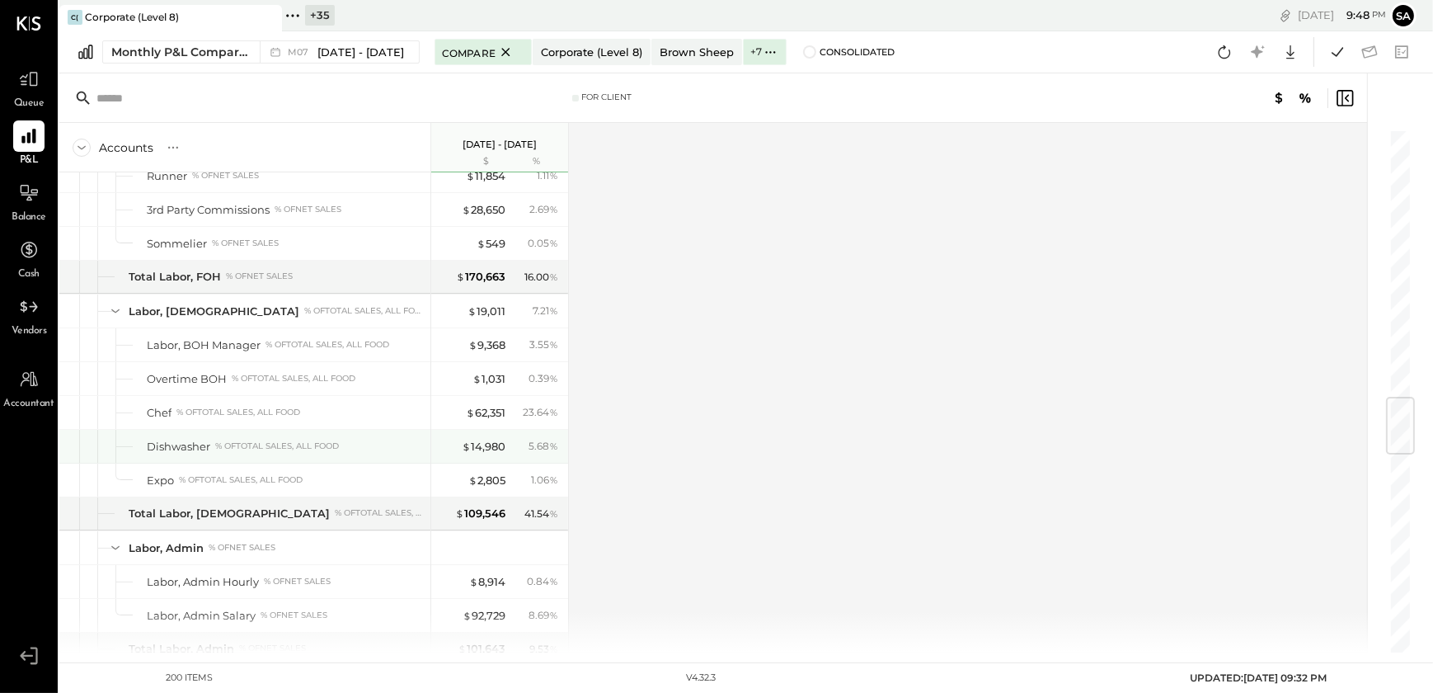
scroll to position [2248, 0]
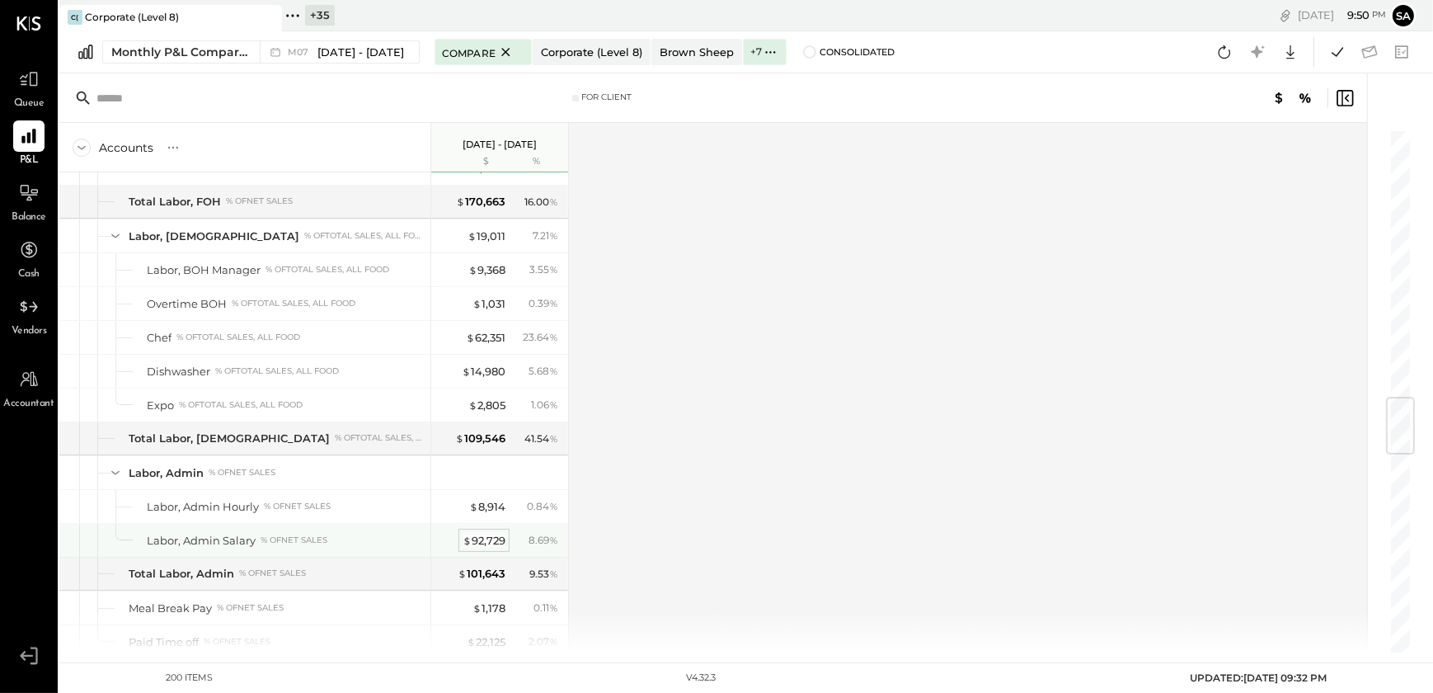
click at [466, 533] on span "$" at bounding box center [467, 539] width 9 height 13
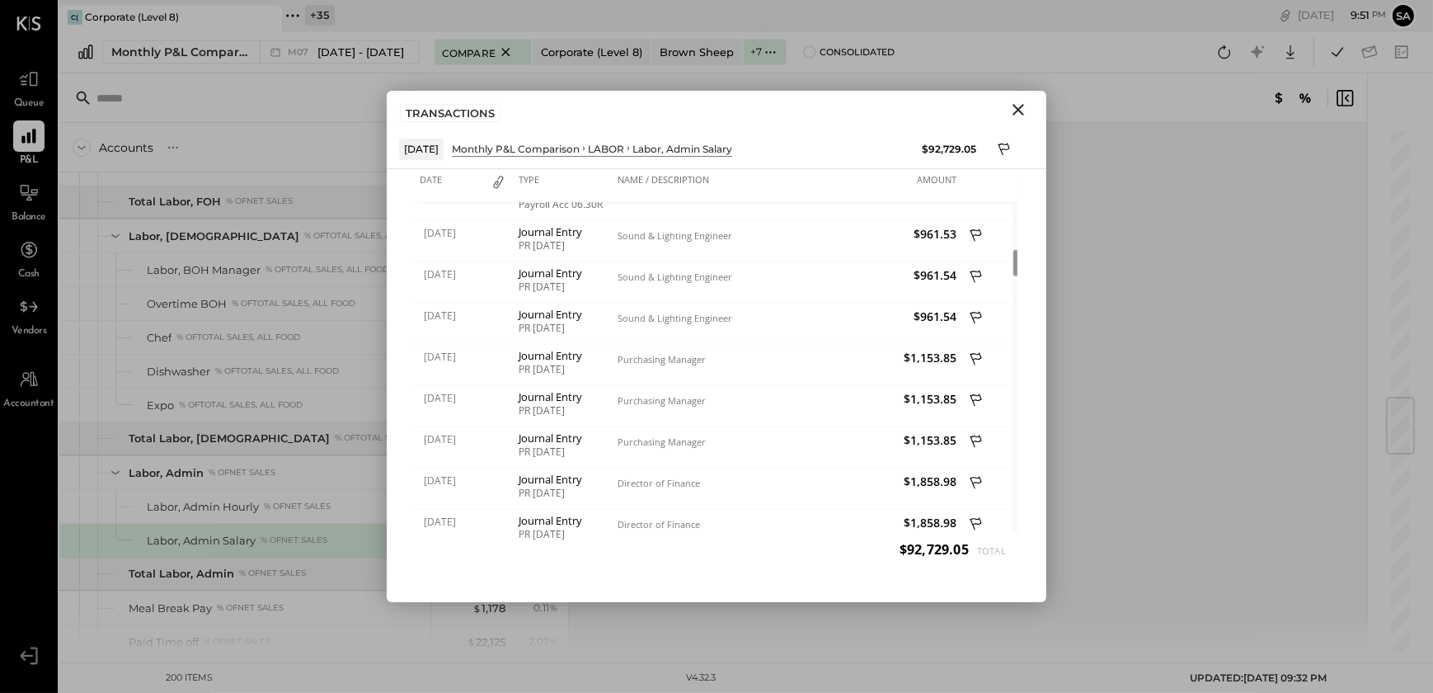
click at [1016, 110] on icon "Close" at bounding box center [1018, 110] width 12 height 12
